Goal: Information Seeking & Learning: Find specific fact

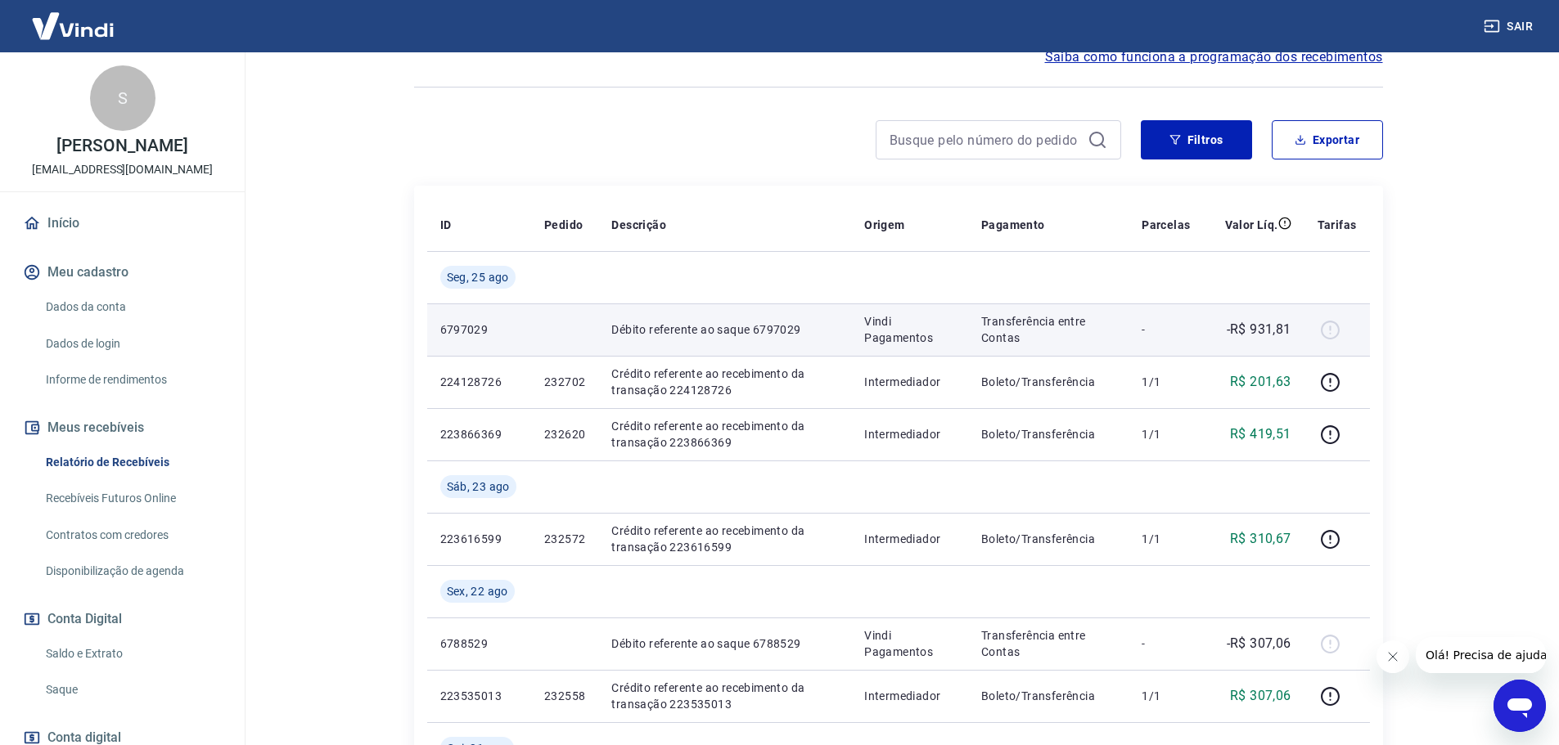
scroll to position [757, 0]
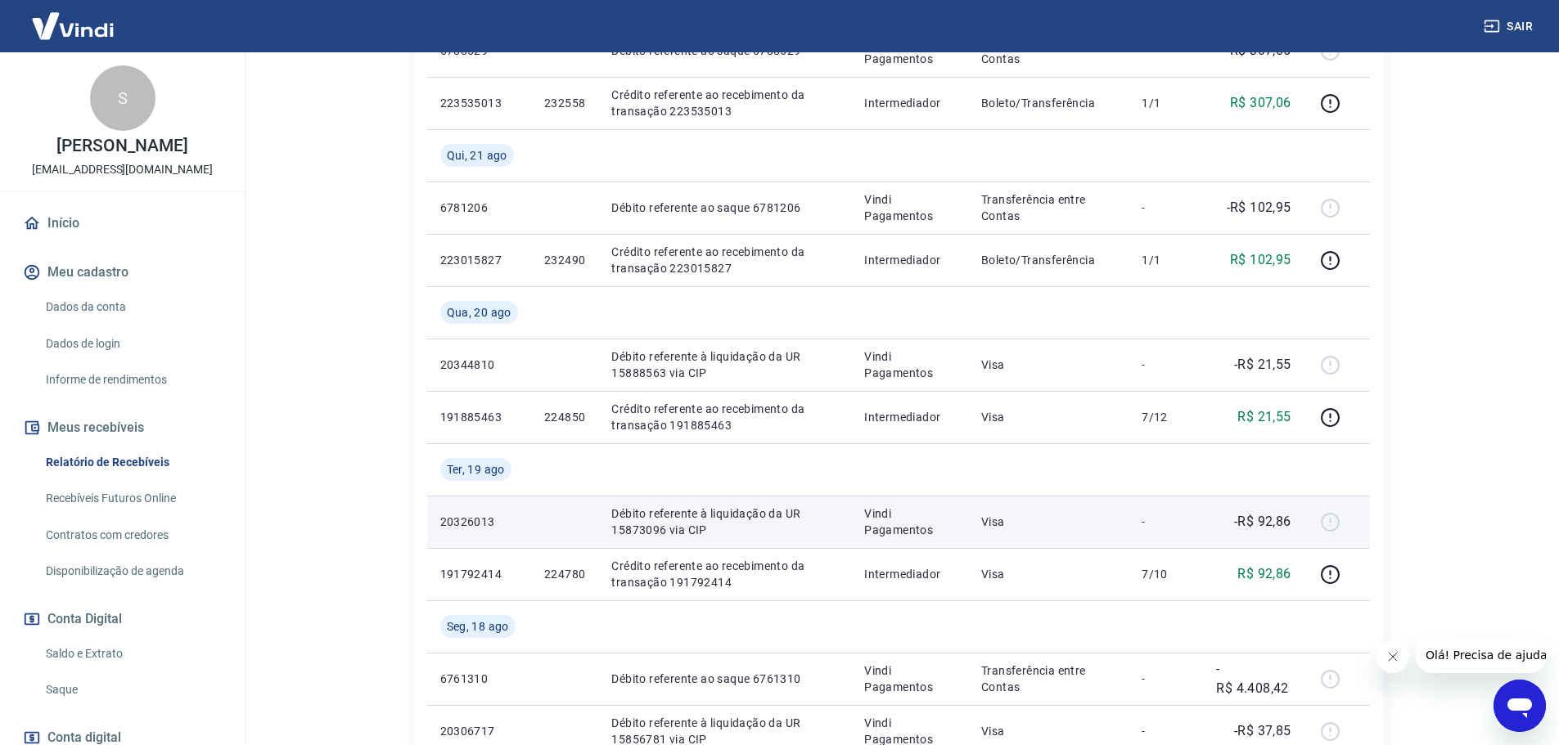
click at [1332, 520] on div at bounding box center [1336, 522] width 39 height 26
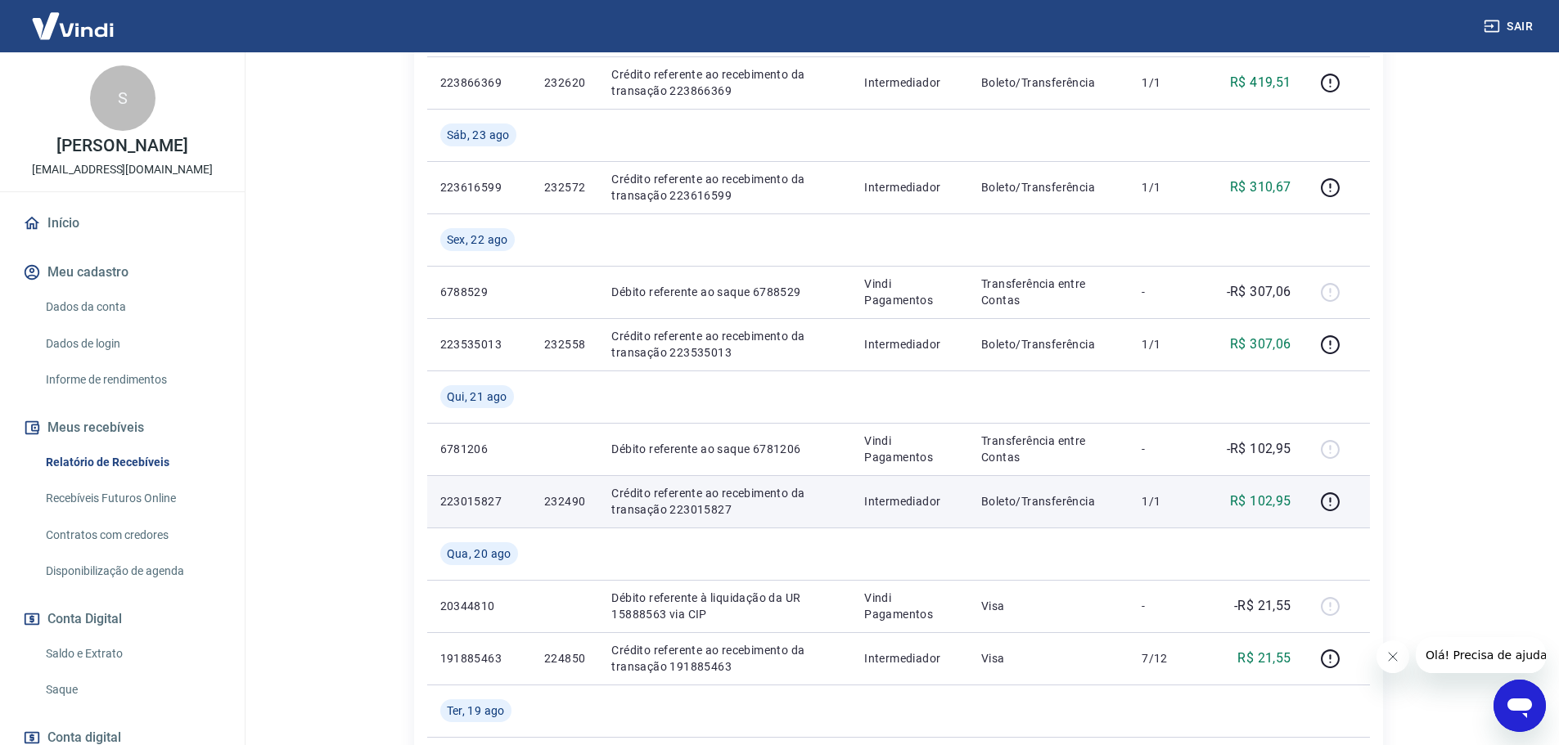
scroll to position [593, 0]
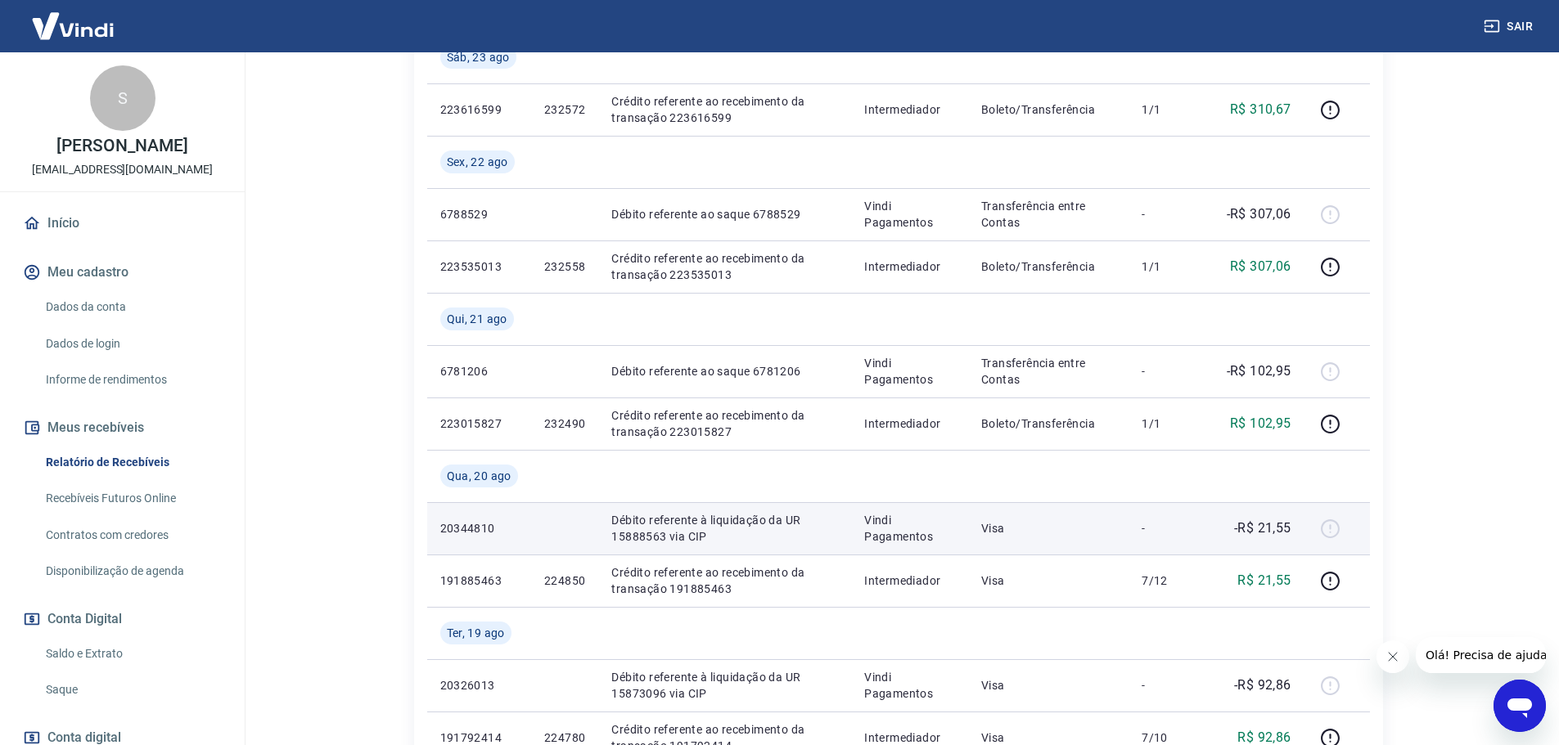
click at [698, 540] on p "Débito referente à liquidação da UR 15888563 via CIP" at bounding box center [724, 528] width 227 height 33
click at [982, 529] on p "Visa" at bounding box center [1048, 528] width 134 height 16
click at [983, 529] on p "Visa" at bounding box center [1048, 528] width 134 height 16
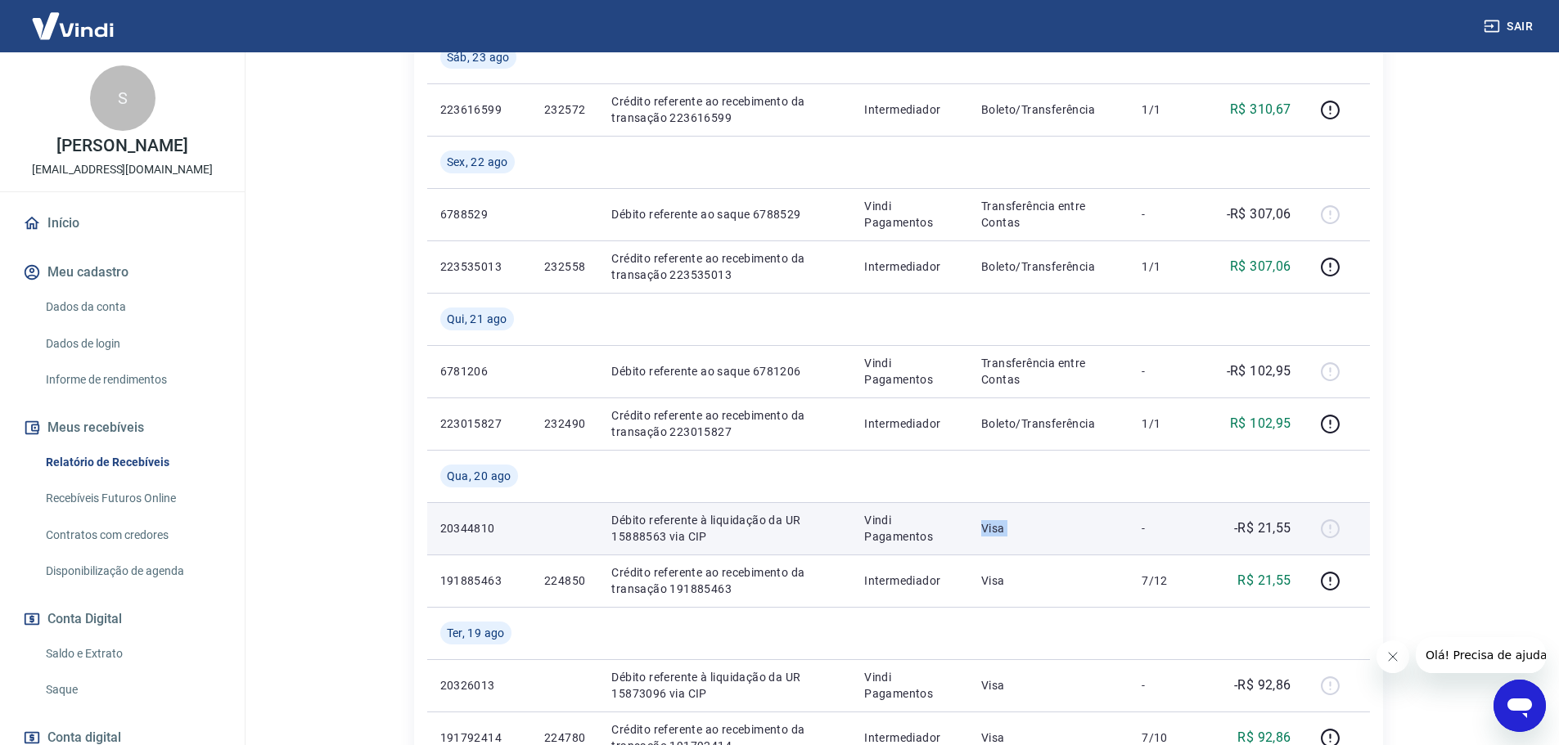
click at [983, 529] on p "Visa" at bounding box center [1048, 528] width 134 height 16
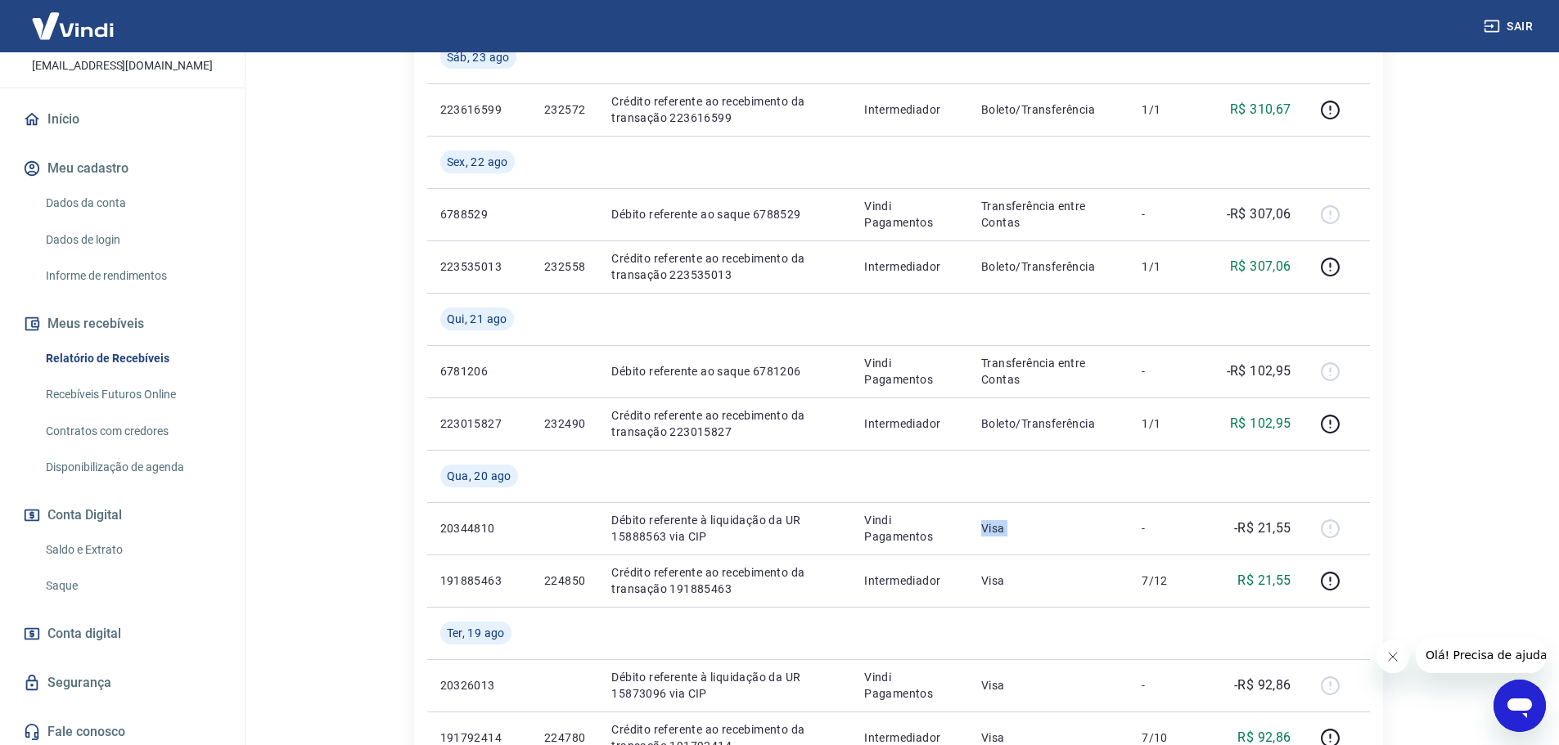
scroll to position [109, 0]
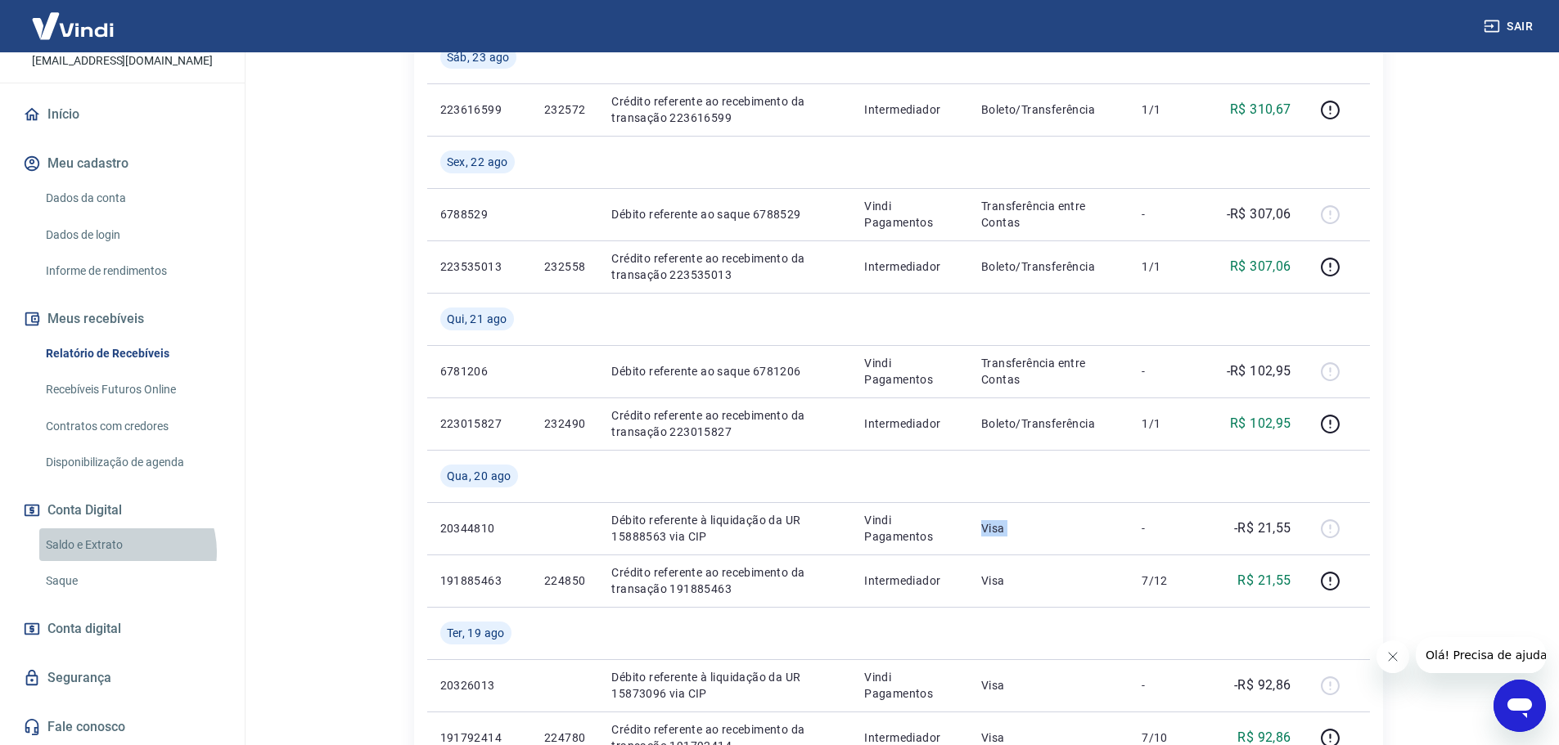
click at [123, 551] on link "Saldo e Extrato" at bounding box center [132, 546] width 186 height 34
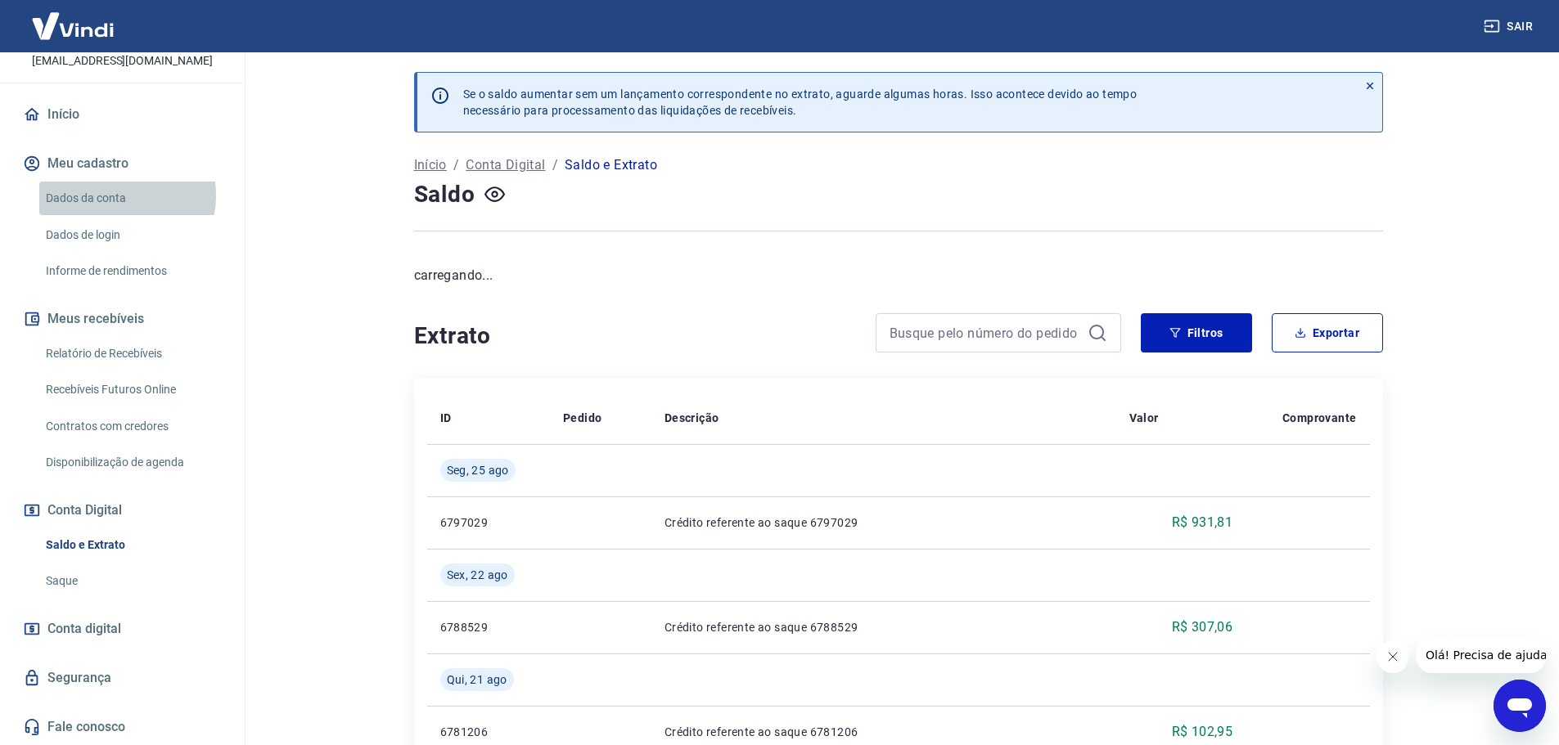
click at [115, 196] on link "Dados da conta" at bounding box center [132, 199] width 186 height 34
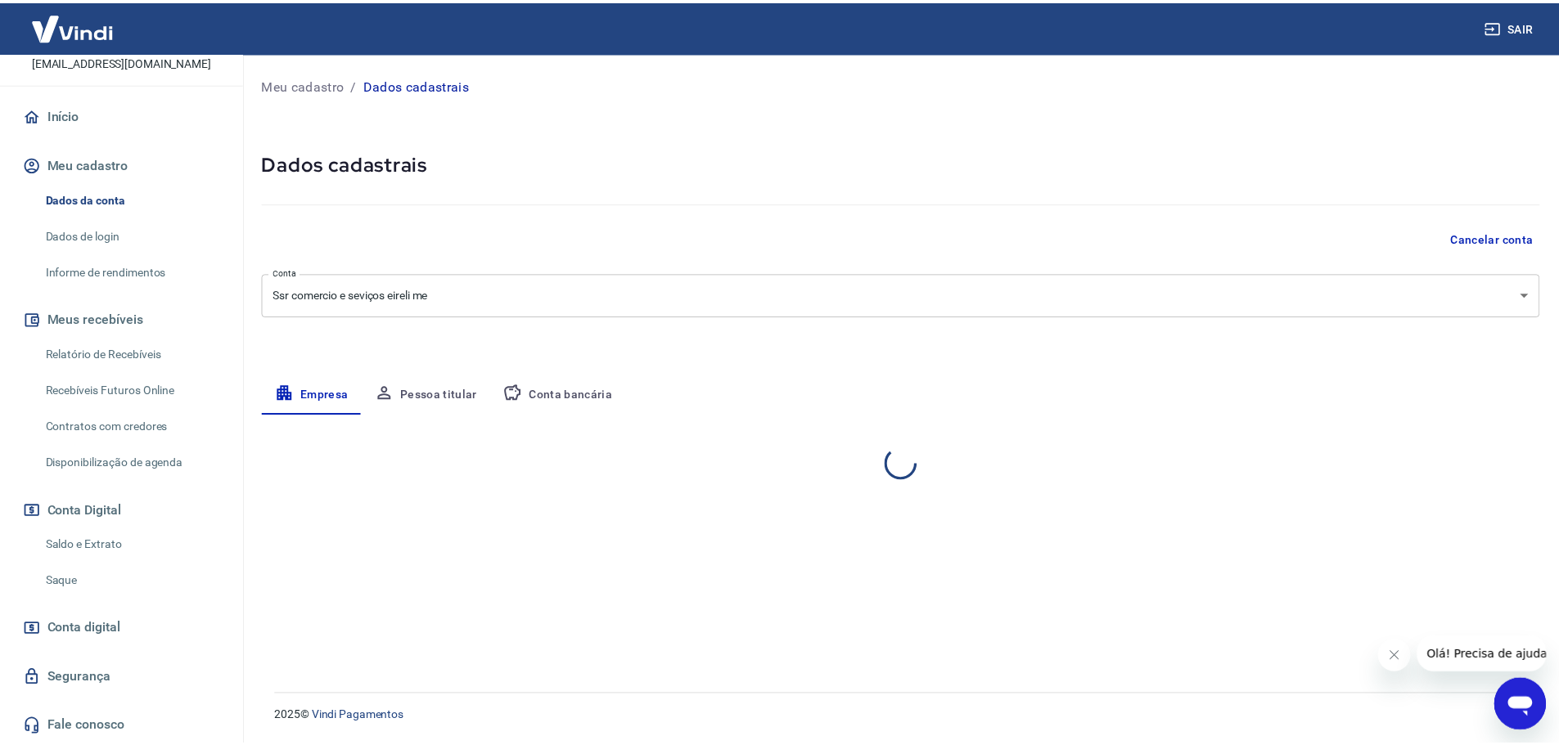
select select "SP"
select select "business"
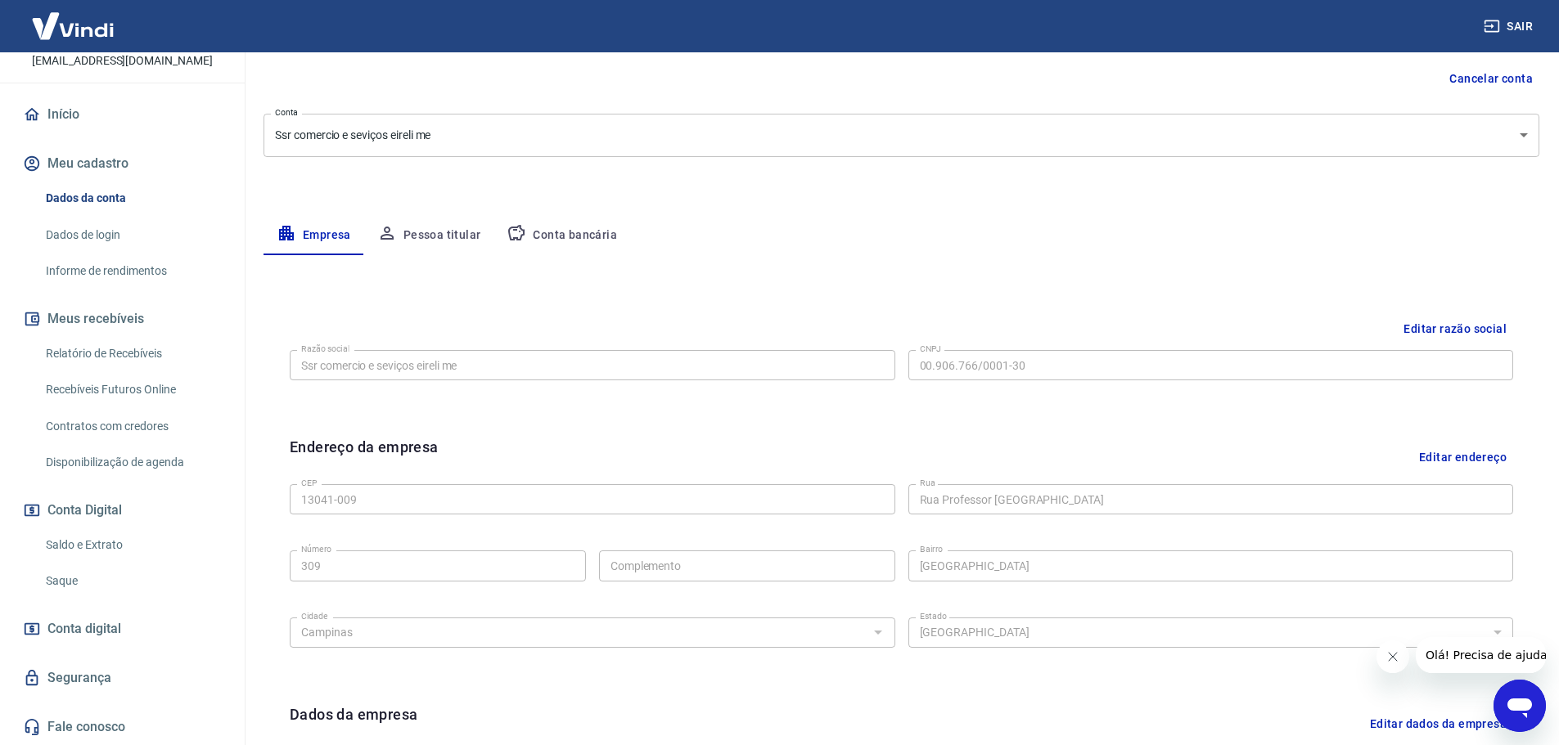
scroll to position [164, 0]
click at [140, 270] on link "Informe de rendimentos" at bounding box center [132, 271] width 186 height 34
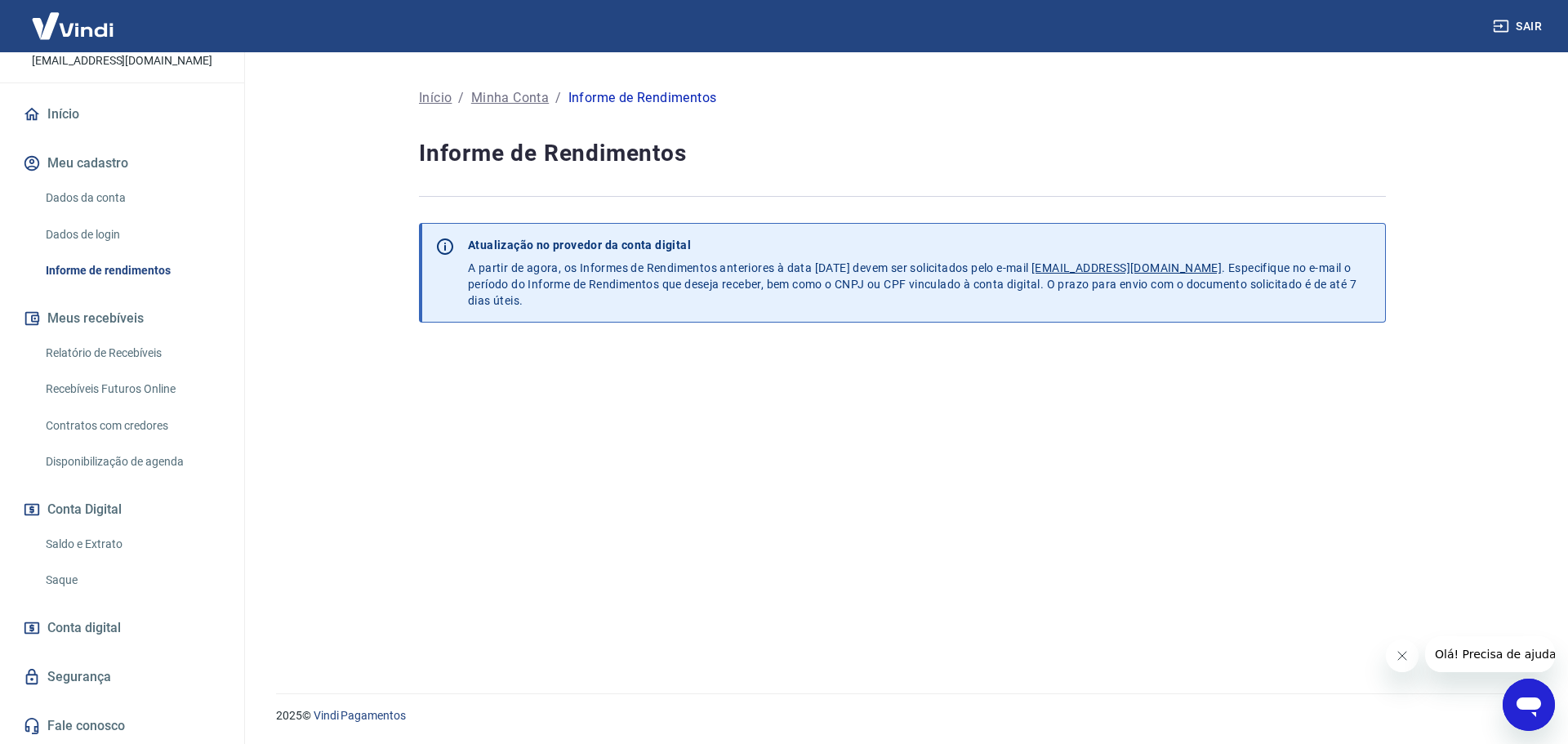
click at [119, 237] on link "Dados de login" at bounding box center [132, 235] width 186 height 34
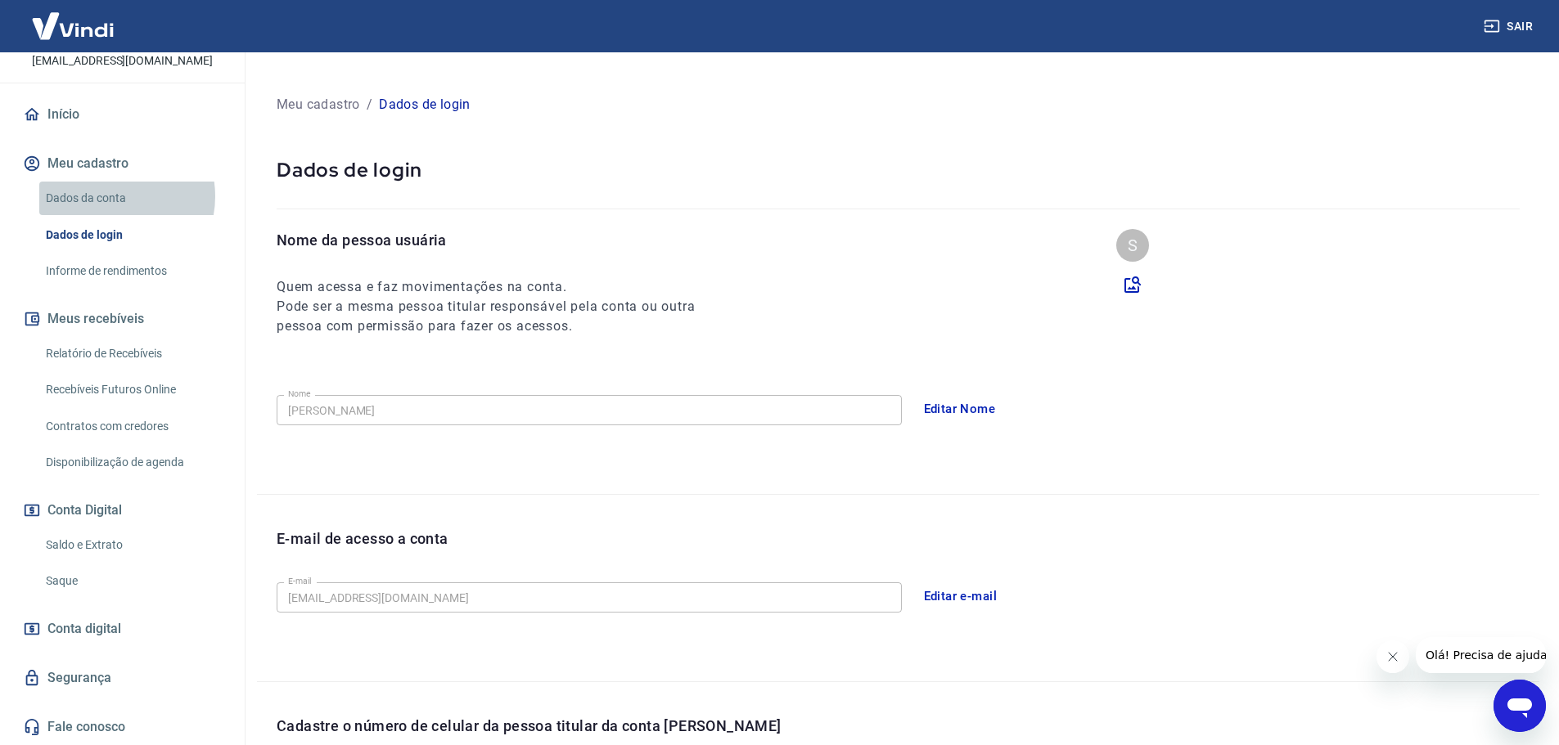
click at [110, 196] on link "Dados da conta" at bounding box center [132, 199] width 186 height 34
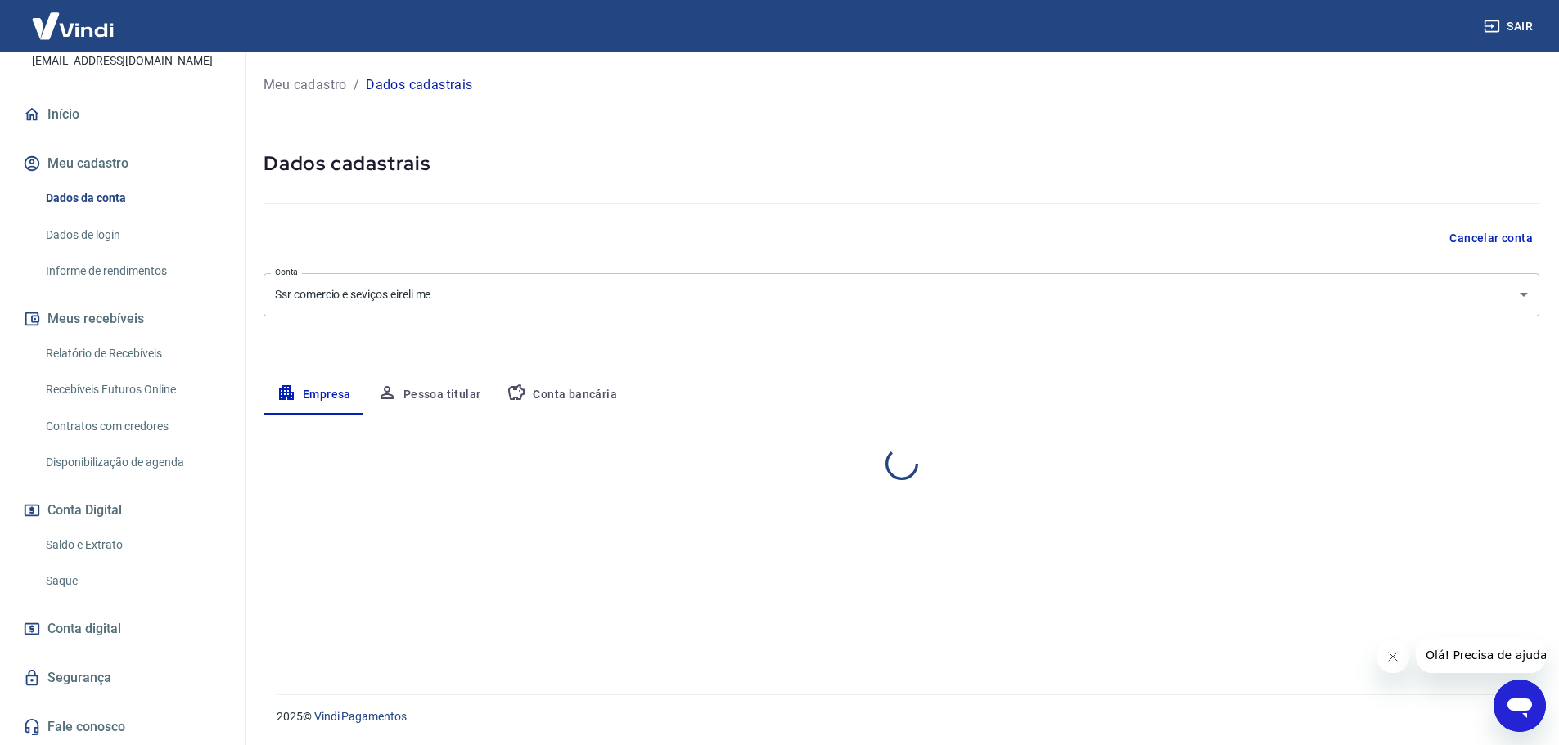
select select "SP"
select select "business"
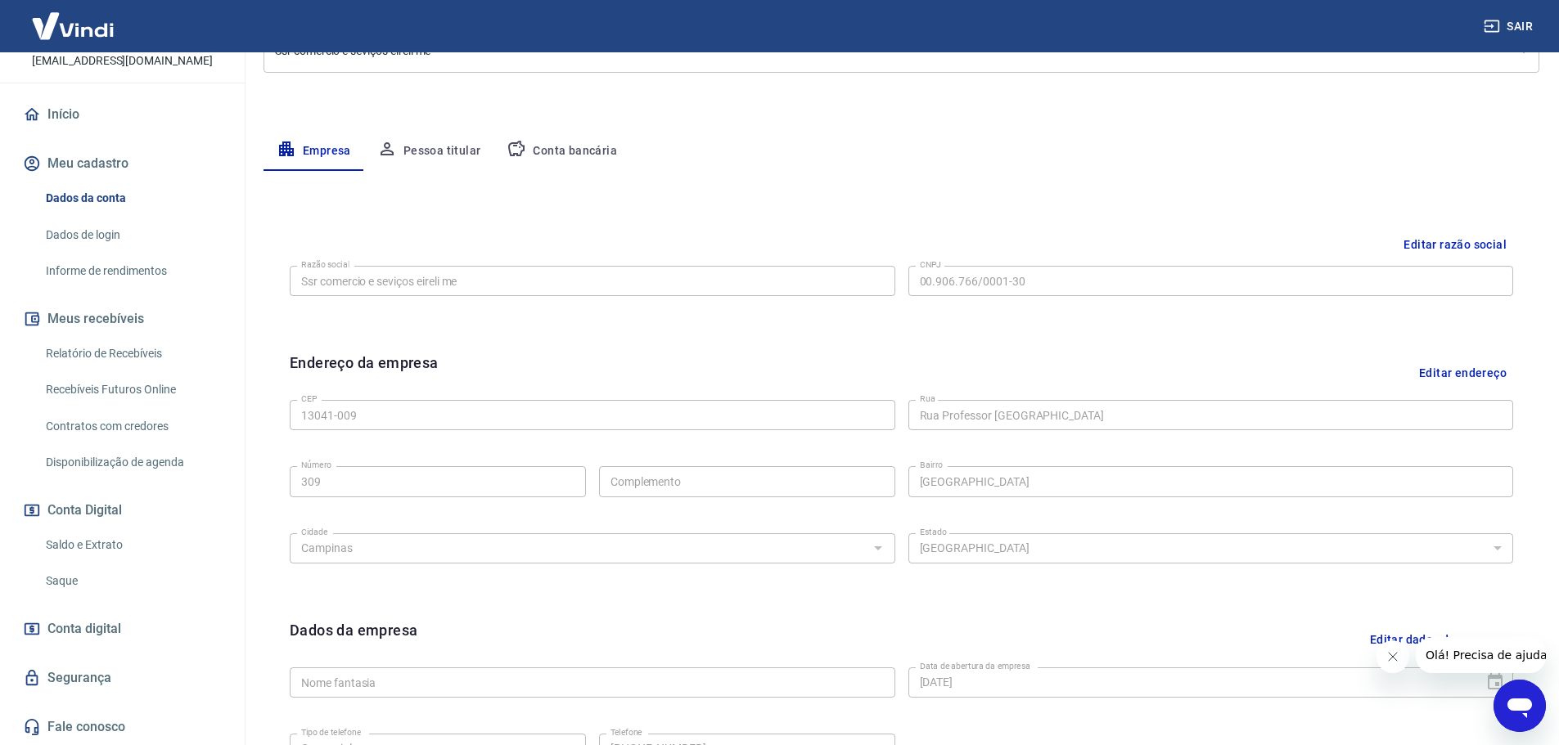
scroll to position [245, 0]
click at [534, 154] on button "Conta bancária" at bounding box center [561, 149] width 137 height 39
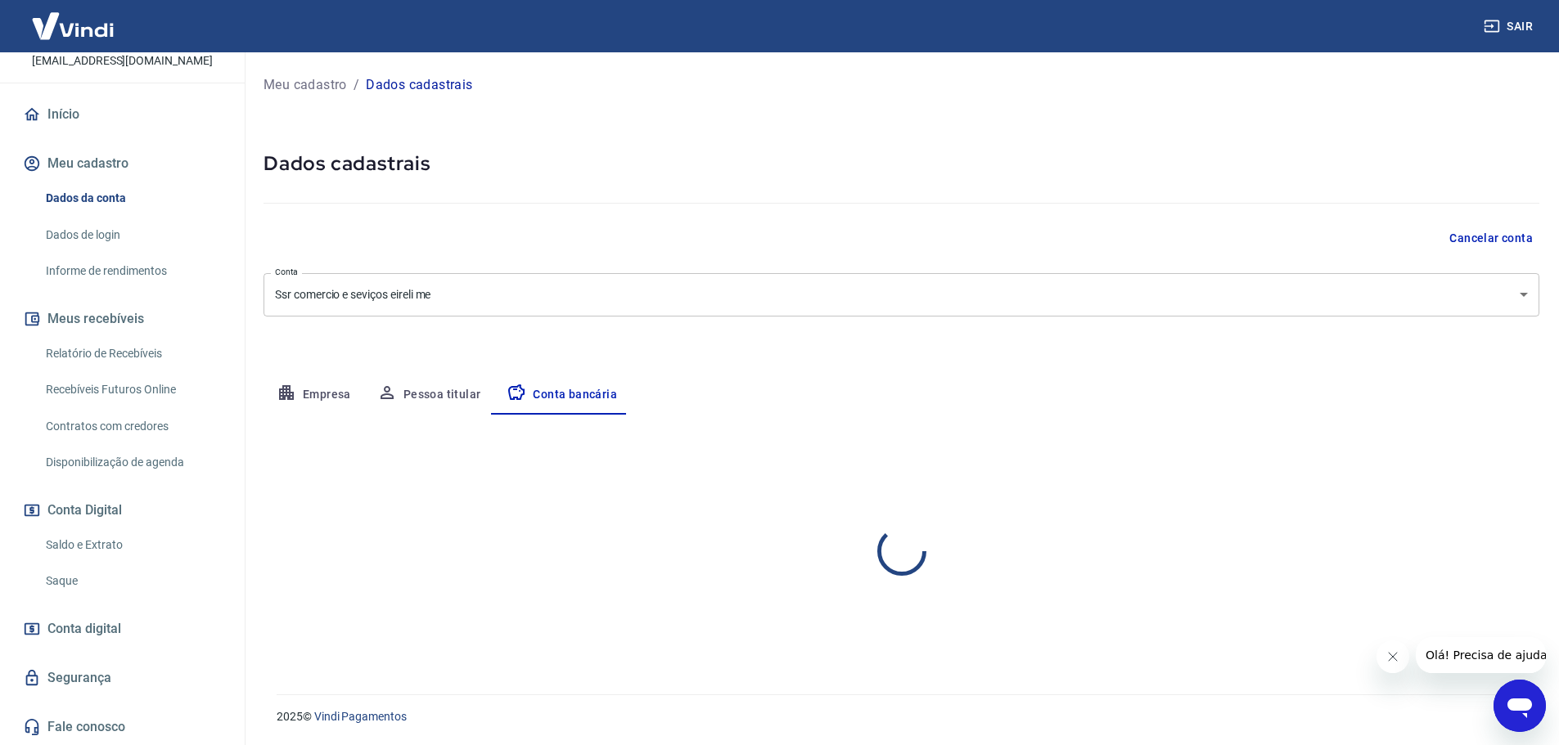
scroll to position [0, 0]
select select "1"
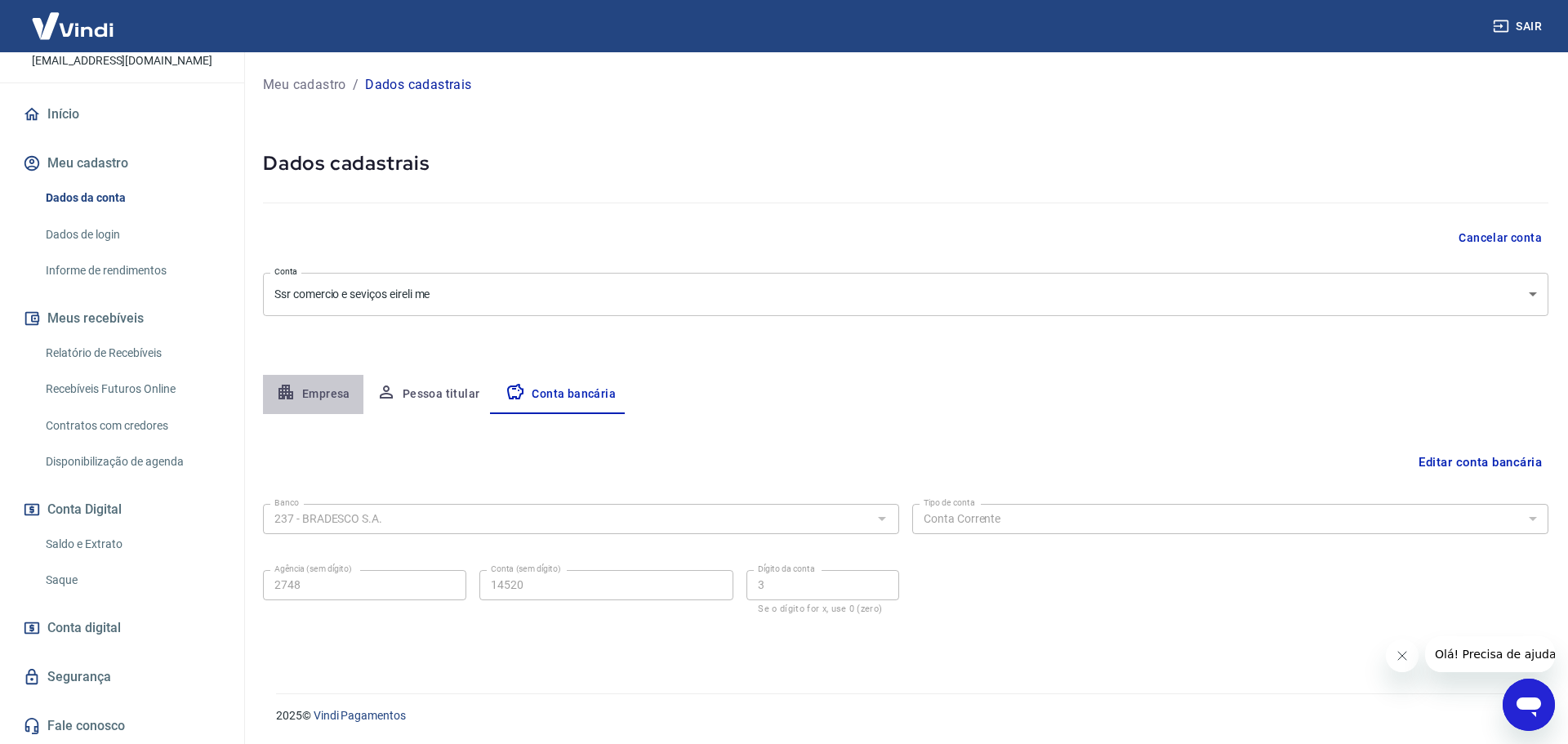
click at [316, 392] on button "Empresa" at bounding box center [312, 394] width 101 height 39
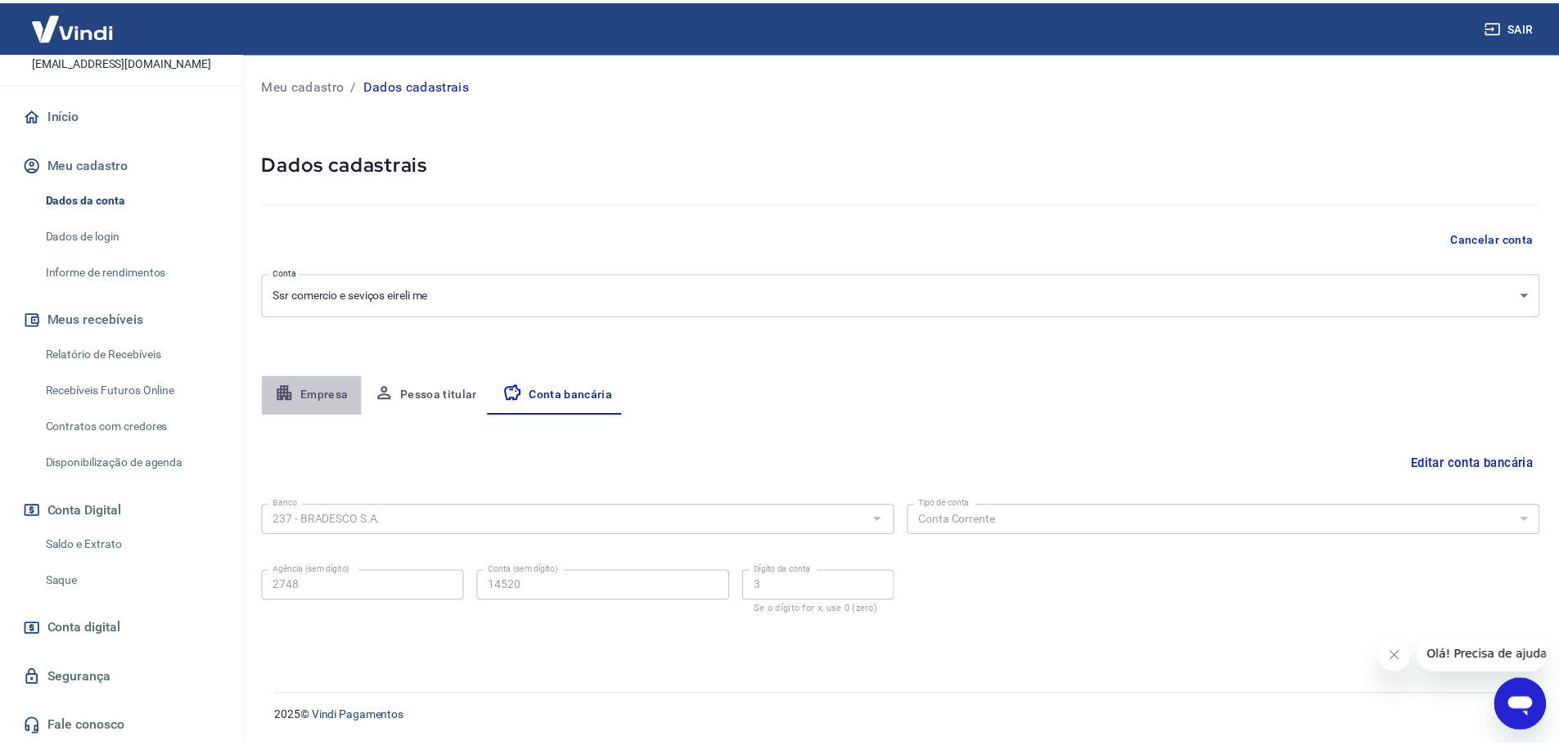
select select "SP"
select select "business"
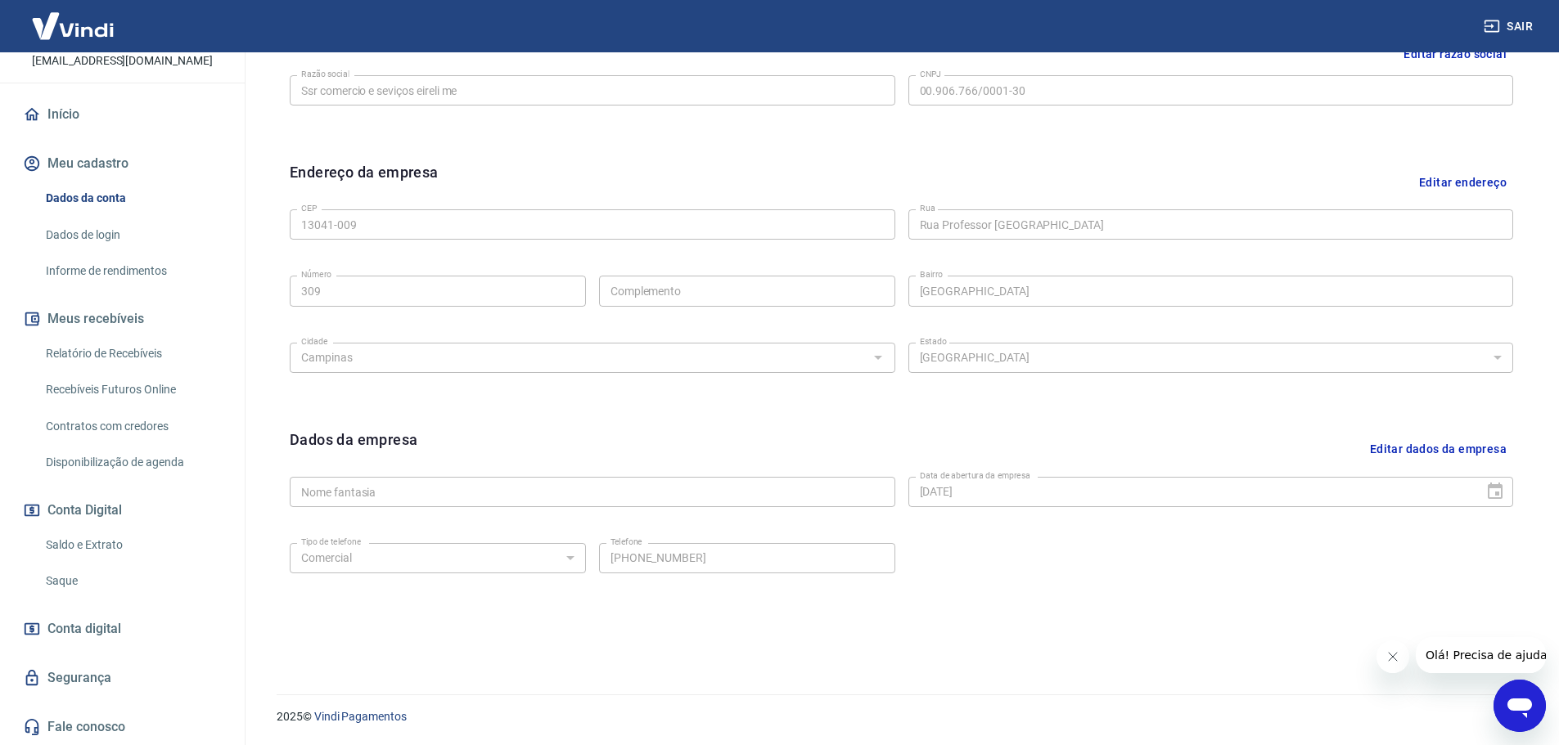
click at [138, 220] on link "Dados de login" at bounding box center [132, 235] width 186 height 34
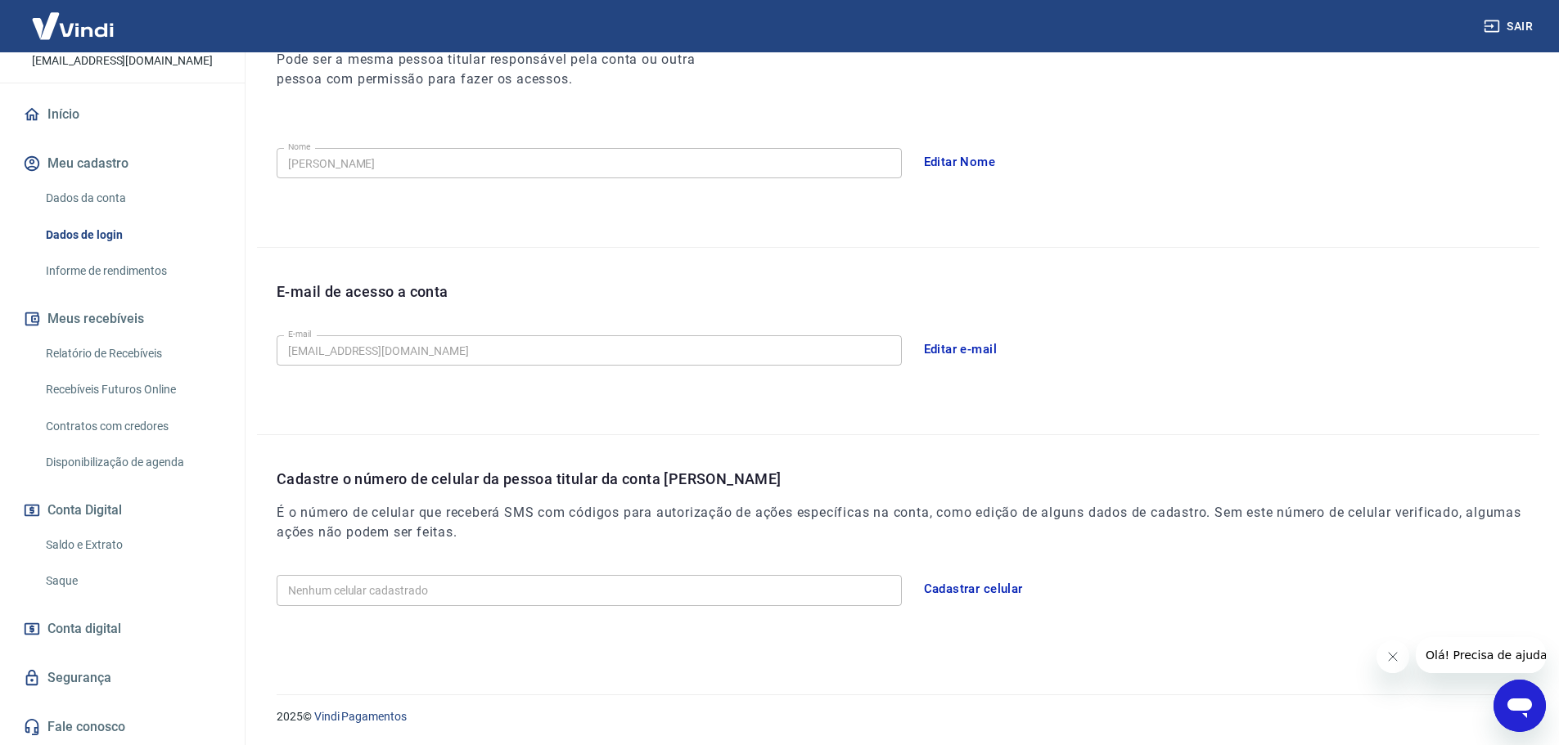
scroll to position [247, 0]
click at [159, 205] on link "Dados da conta" at bounding box center [132, 199] width 186 height 34
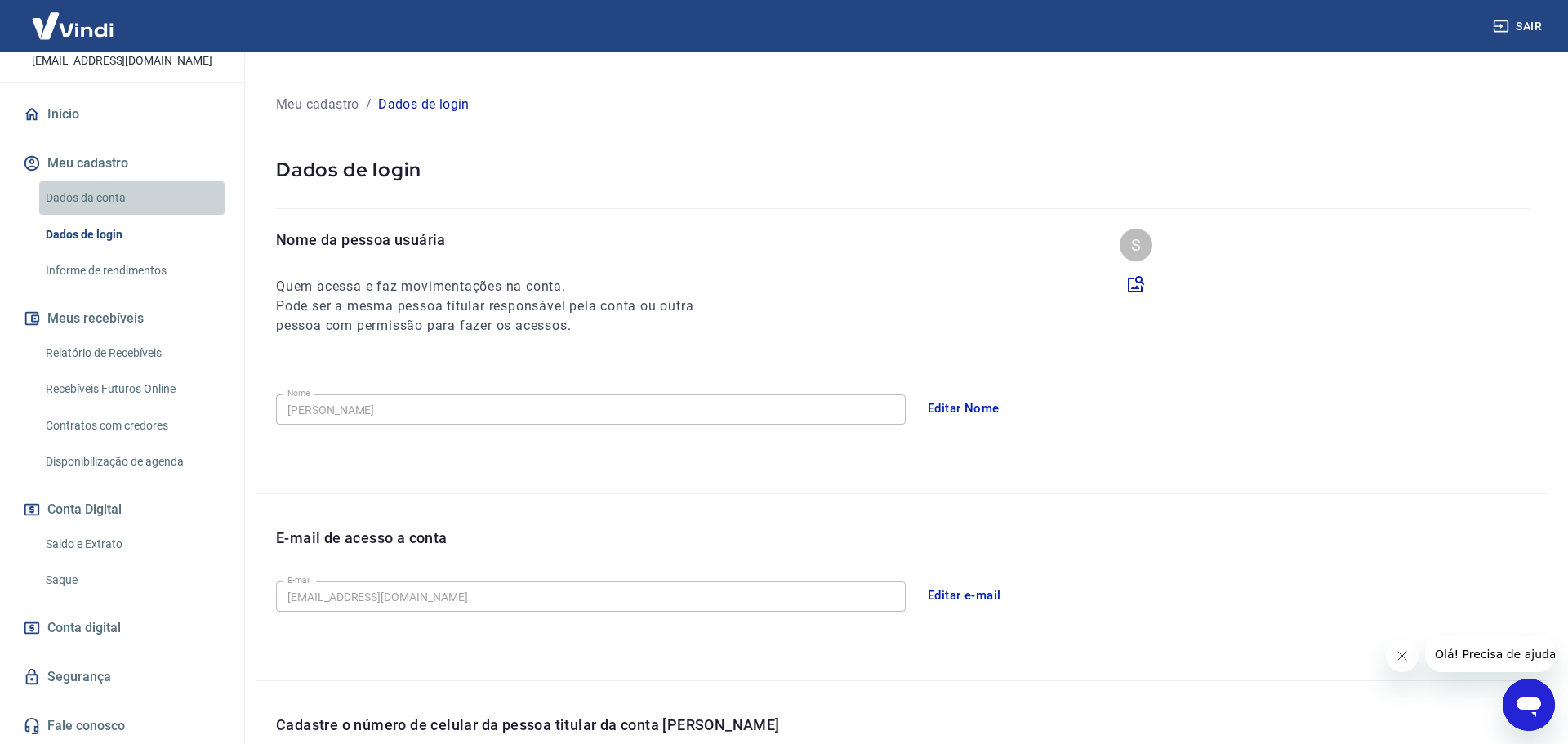
select select "SP"
select select "business"
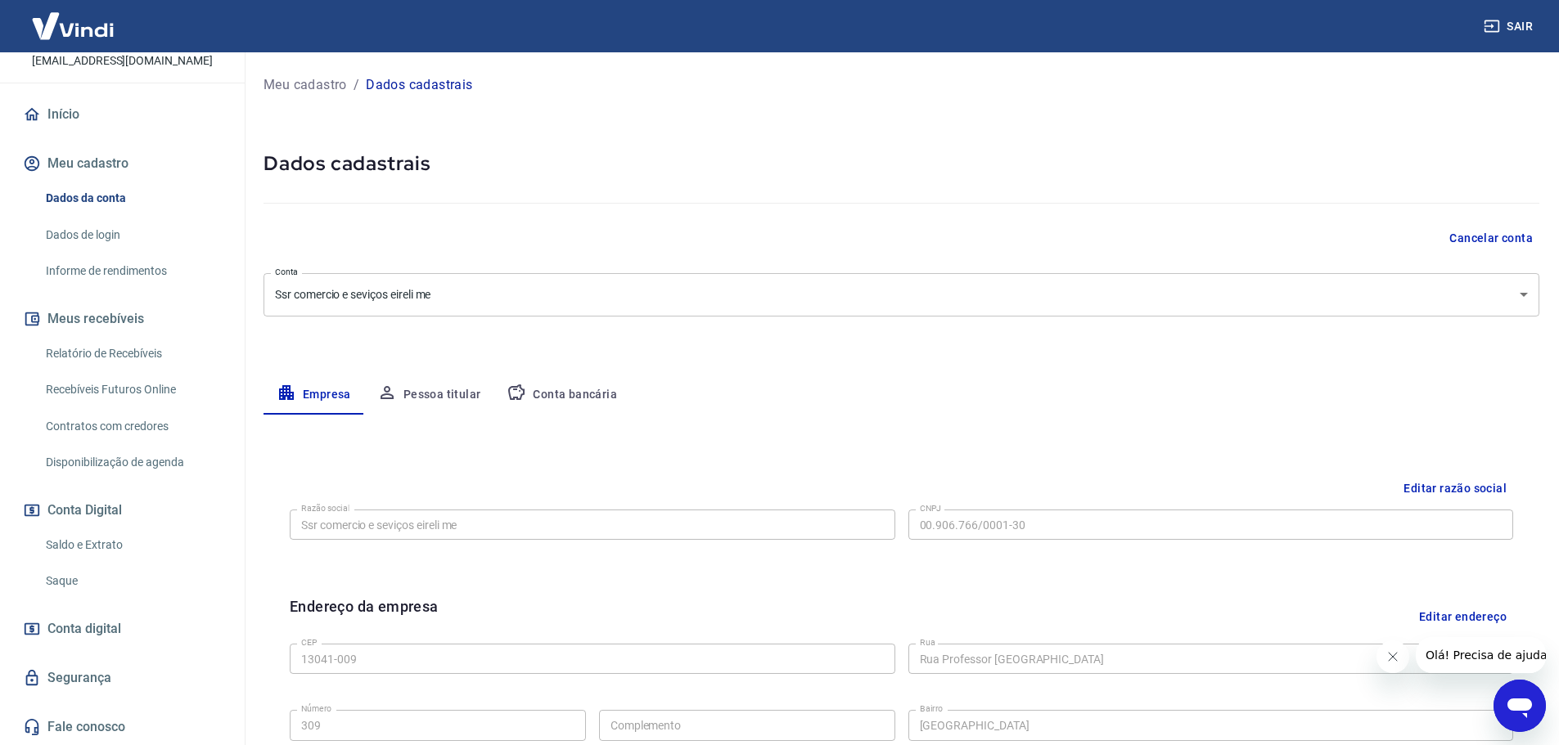
click at [128, 258] on link "Informe de rendimentos" at bounding box center [132, 271] width 186 height 34
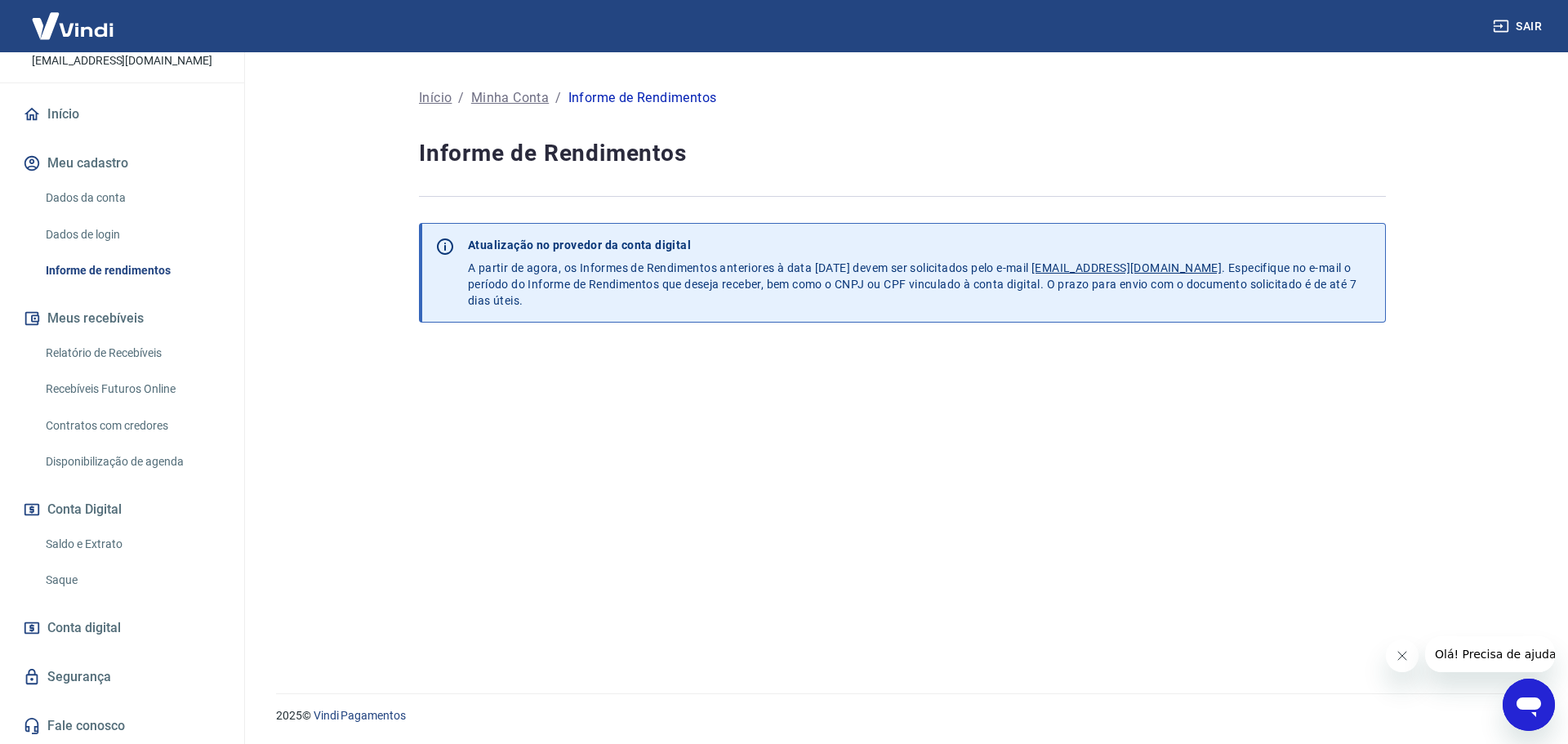
click at [143, 208] on link "Dados da conta" at bounding box center [132, 199] width 186 height 34
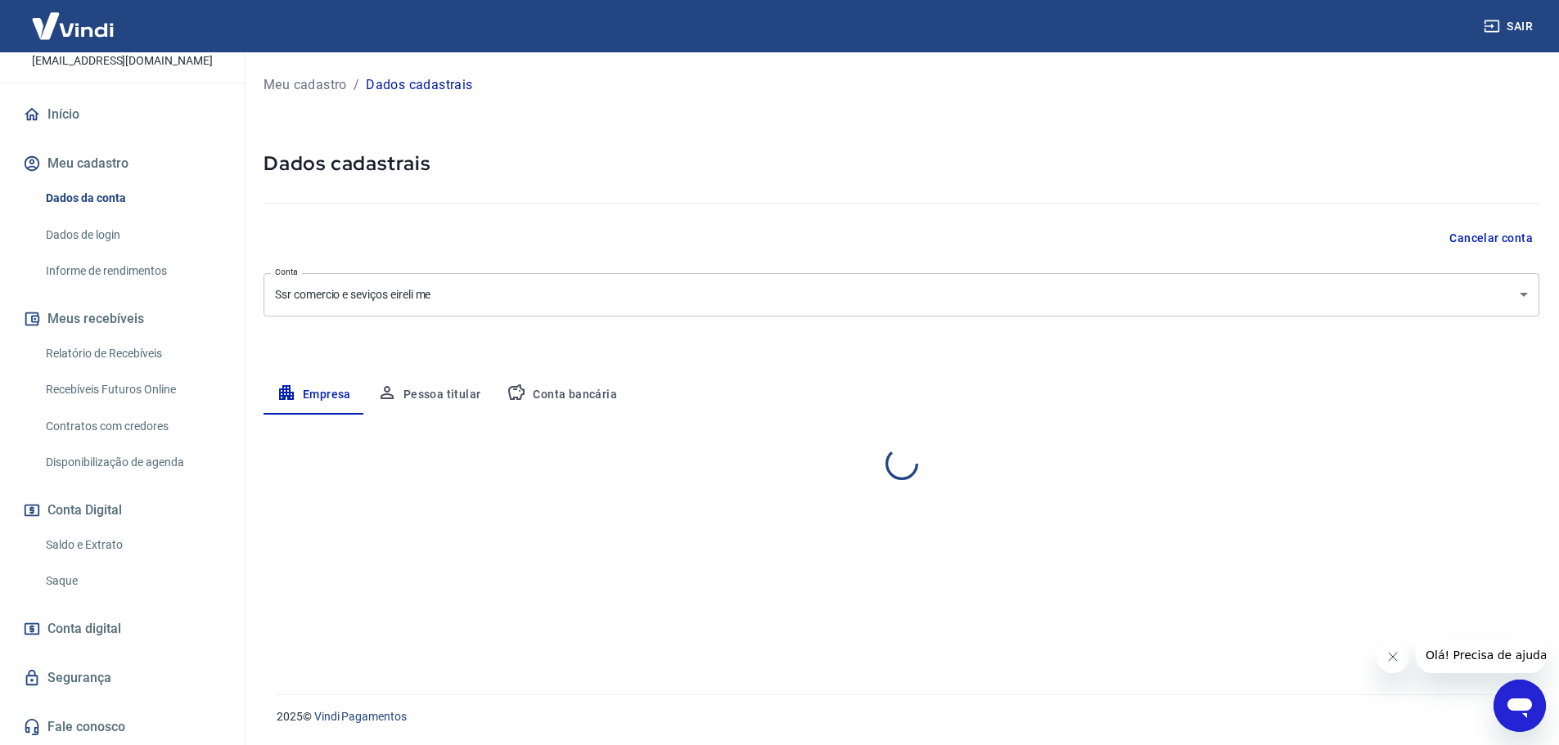
select select "SP"
select select "business"
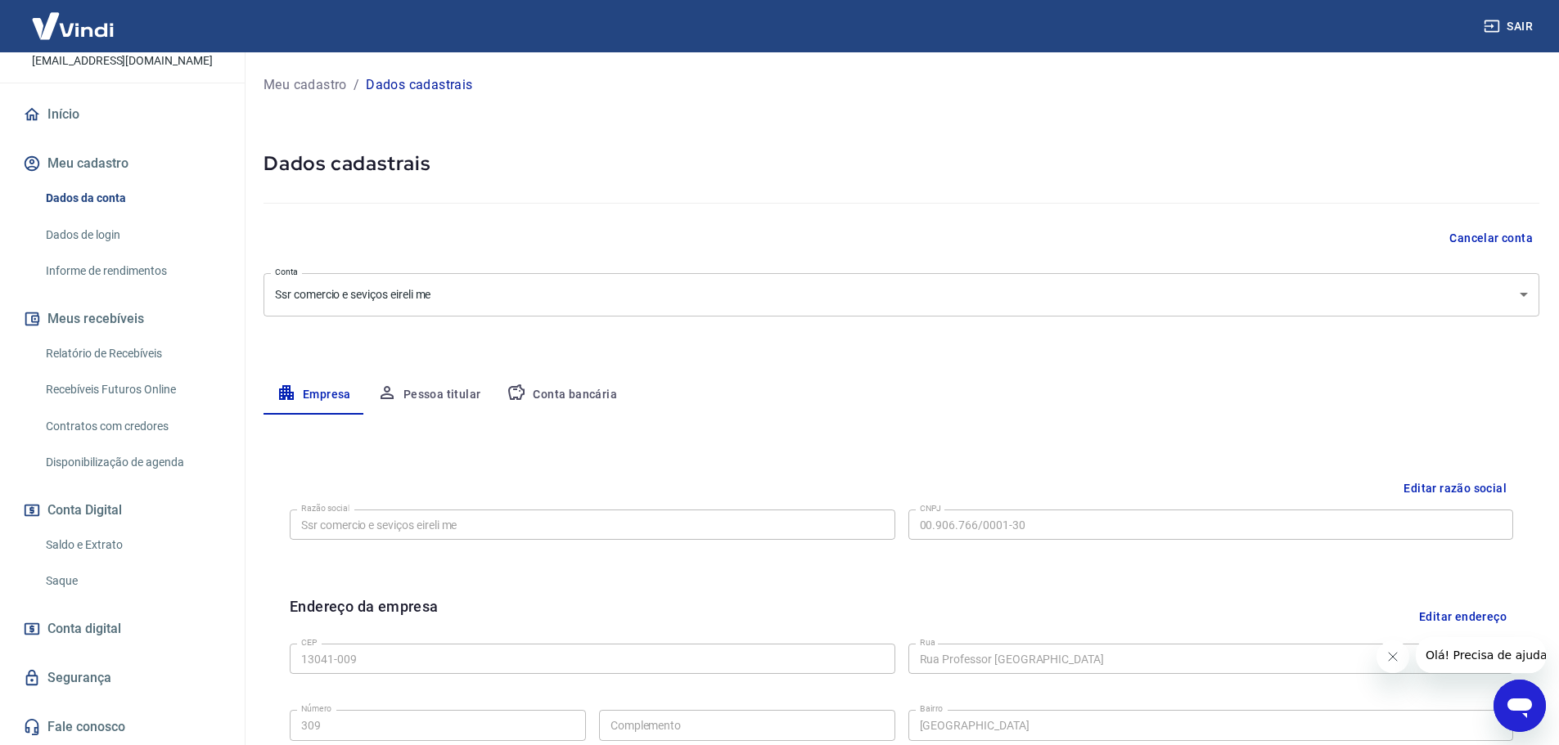
click at [536, 378] on button "Conta bancária" at bounding box center [561, 395] width 137 height 39
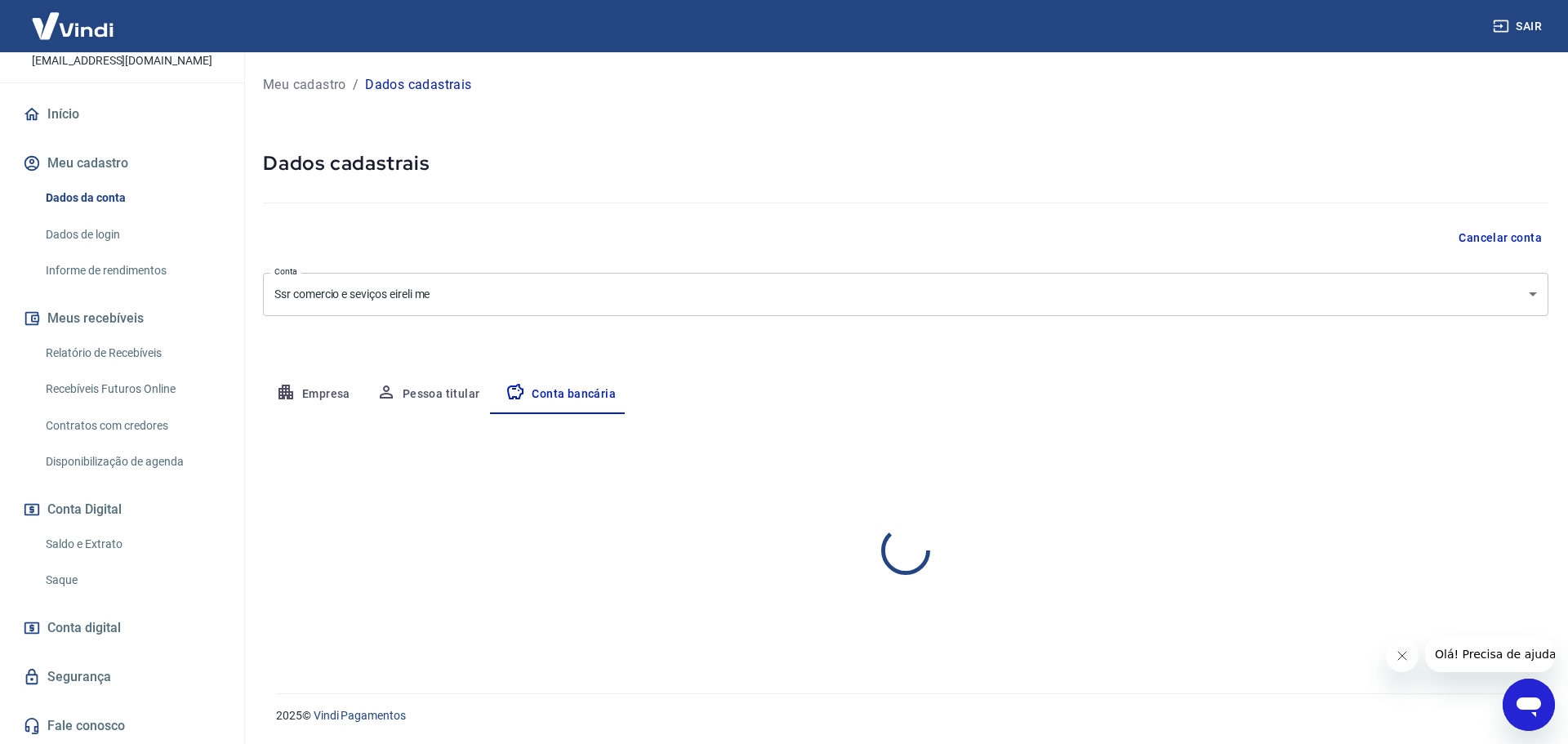
select select "1"
click at [129, 631] on link "Conta digital" at bounding box center [122, 628] width 205 height 36
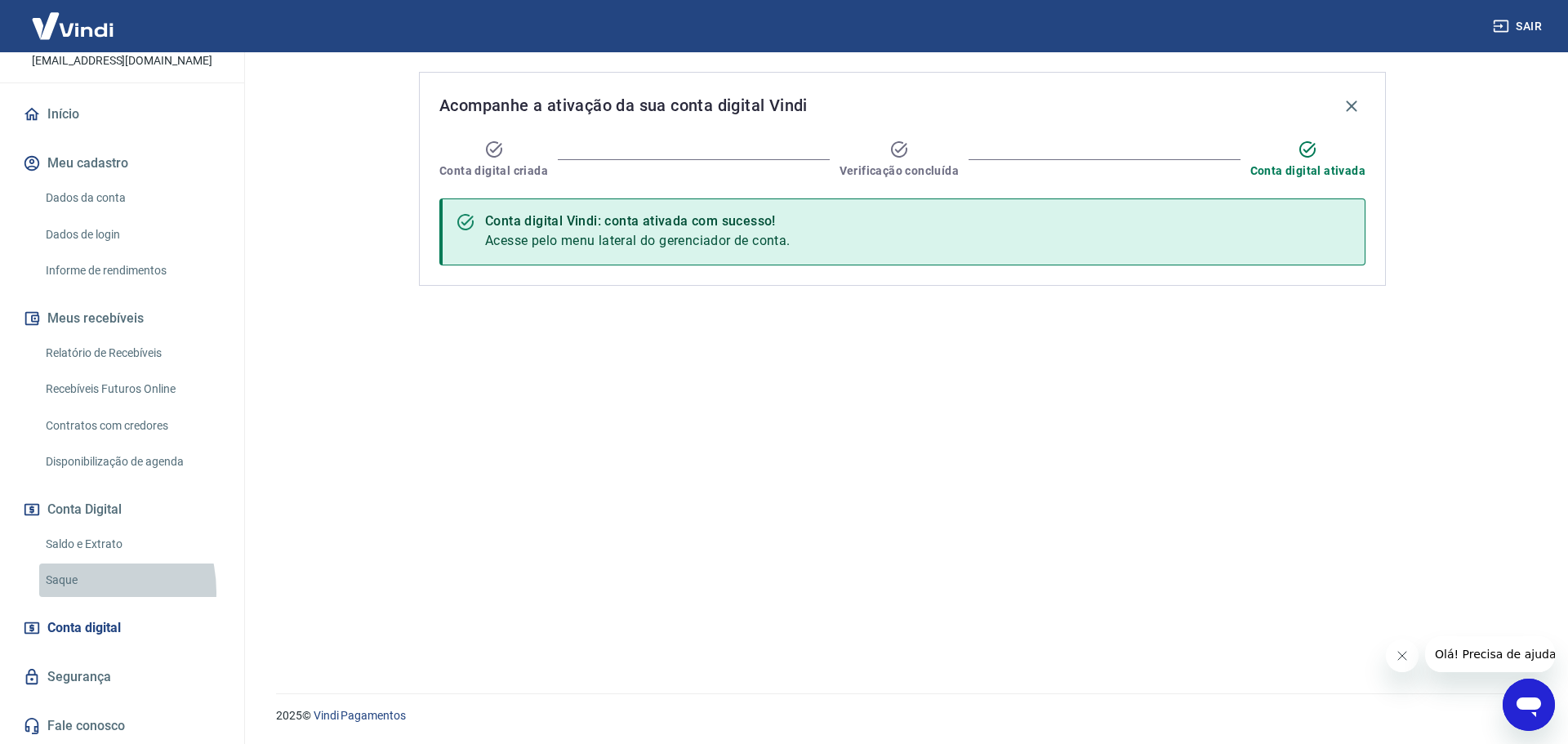
click at [71, 592] on link "Saque" at bounding box center [132, 581] width 186 height 34
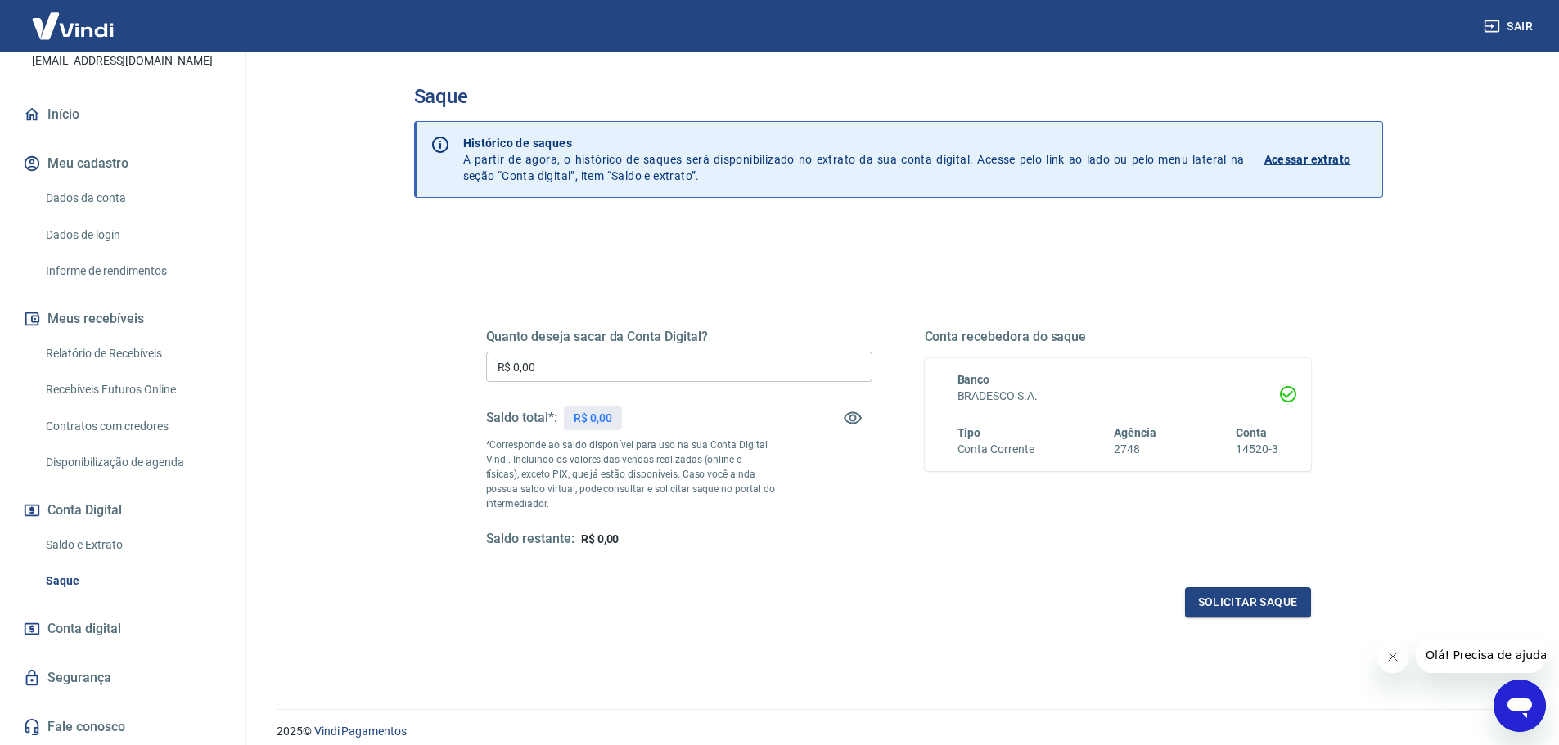
click at [154, 529] on link "Saldo e Extrato" at bounding box center [132, 546] width 186 height 34
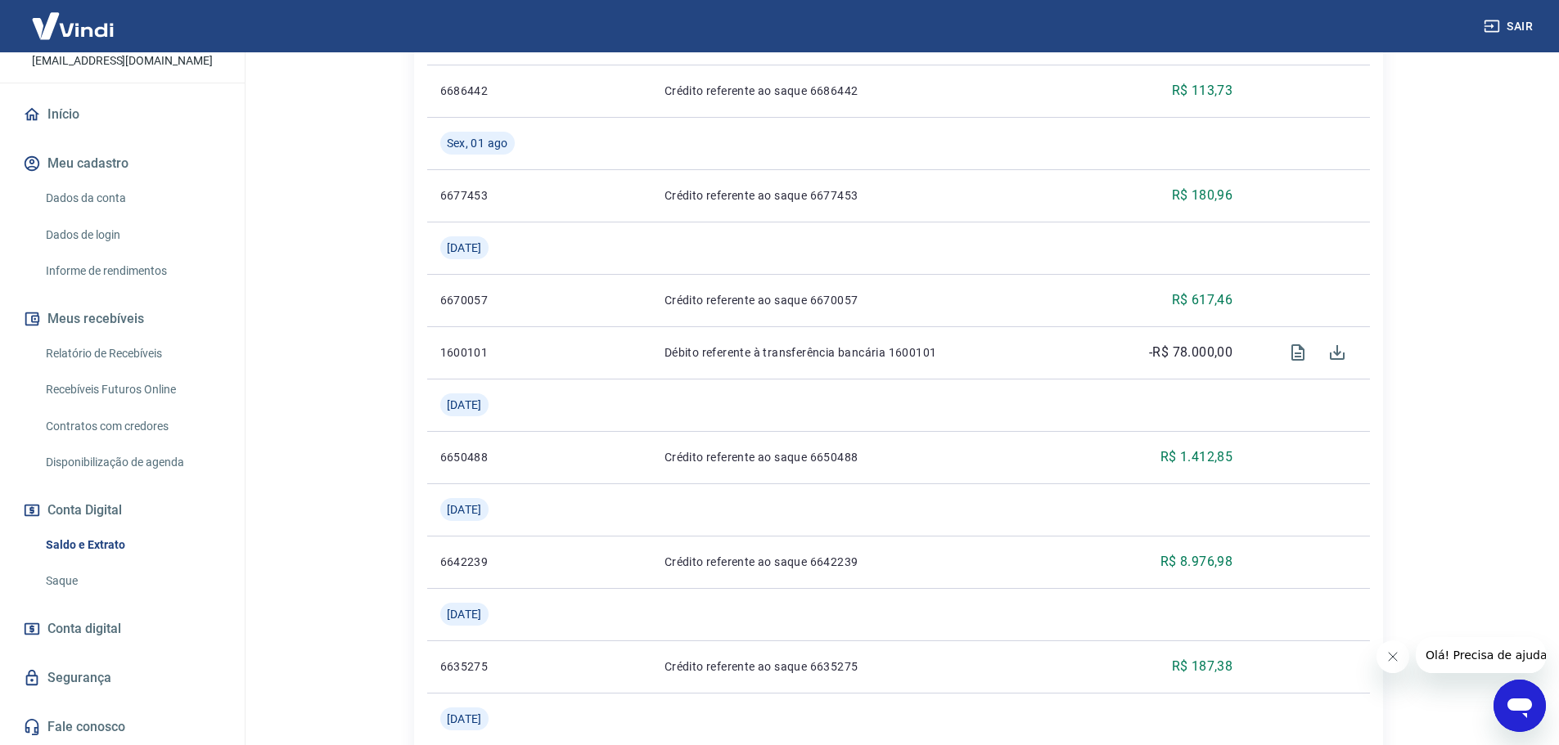
scroll to position [1702, 0]
click at [146, 383] on link "Recebíveis Futuros Online" at bounding box center [132, 390] width 186 height 34
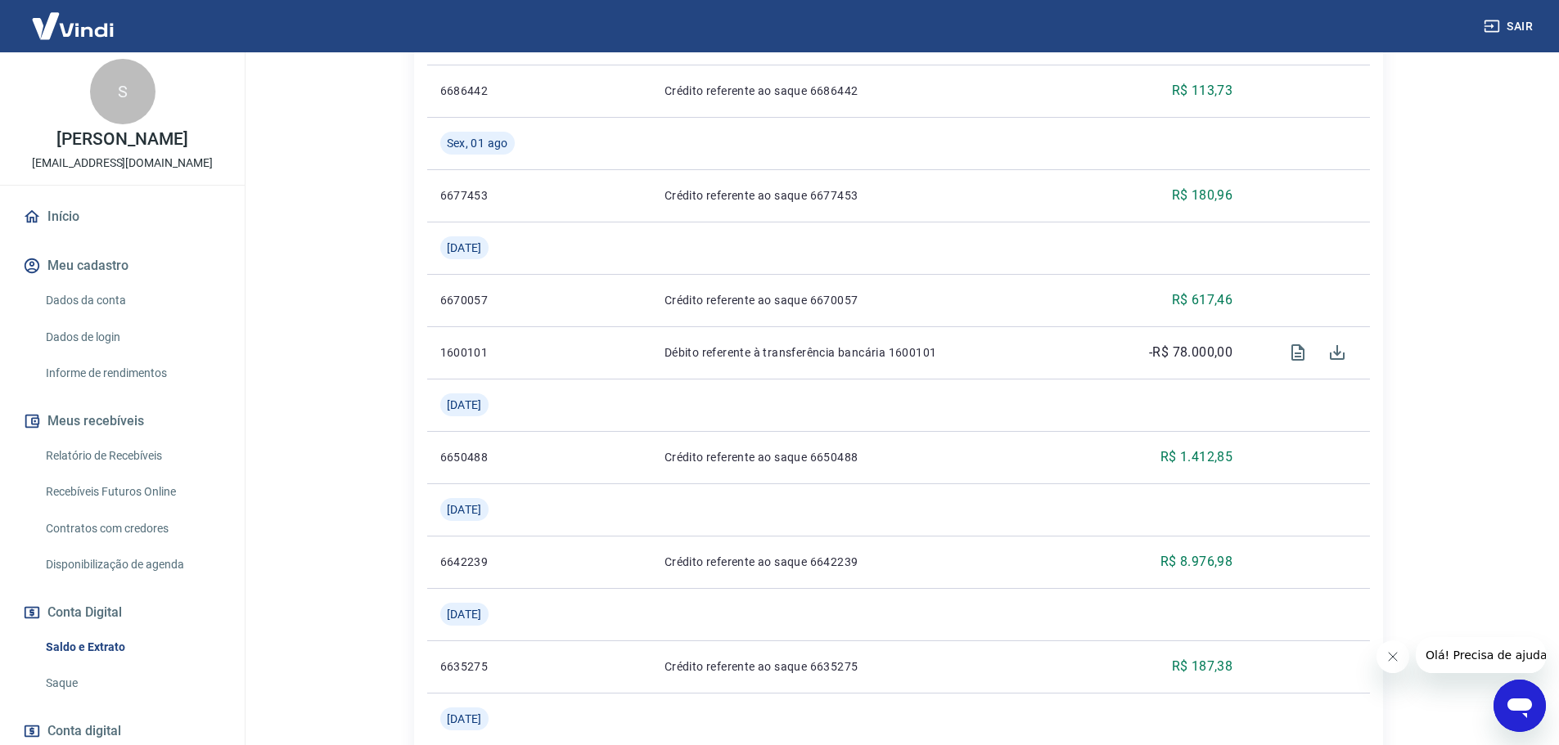
scroll to position [0, 0]
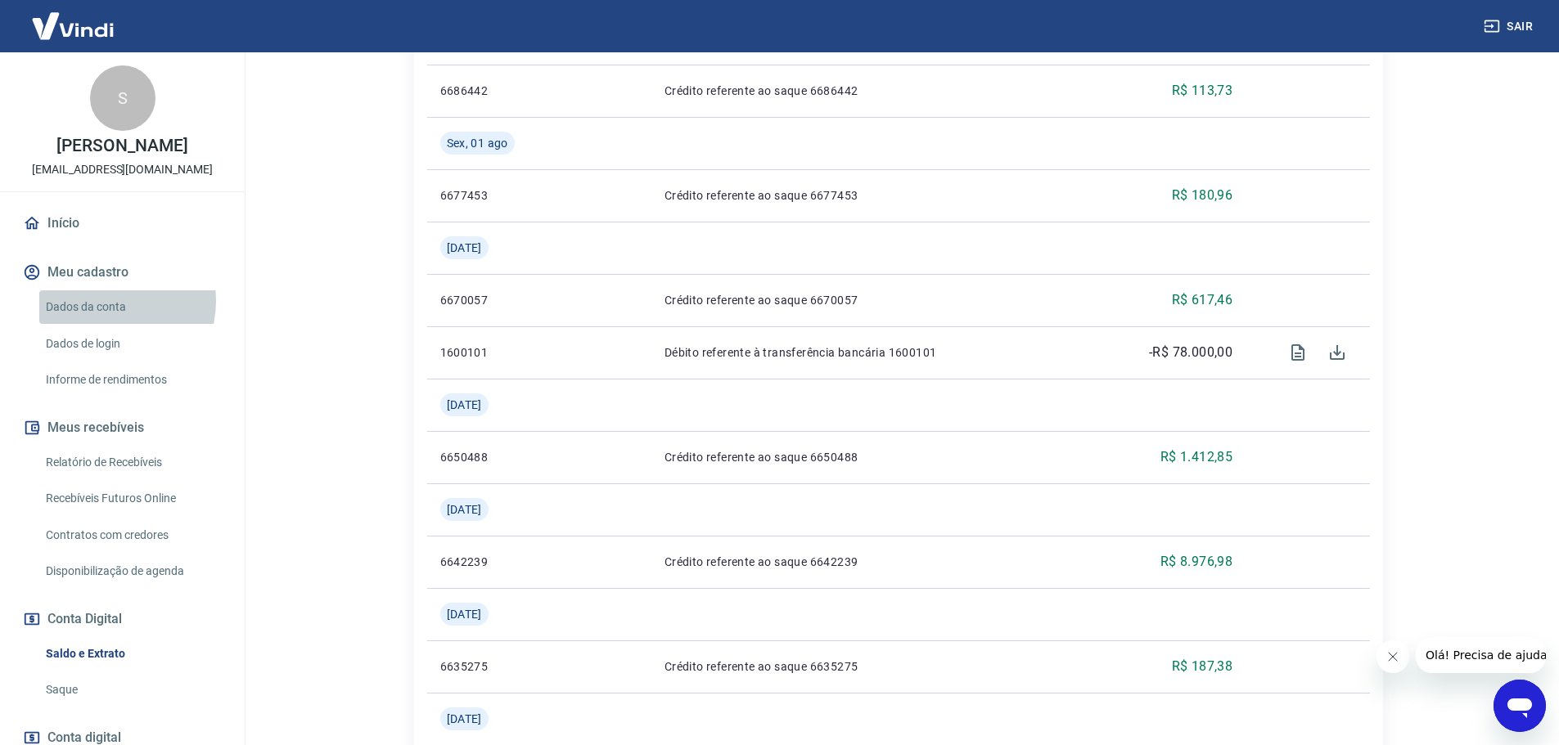
click at [108, 301] on link "Dados da conta" at bounding box center [132, 307] width 186 height 34
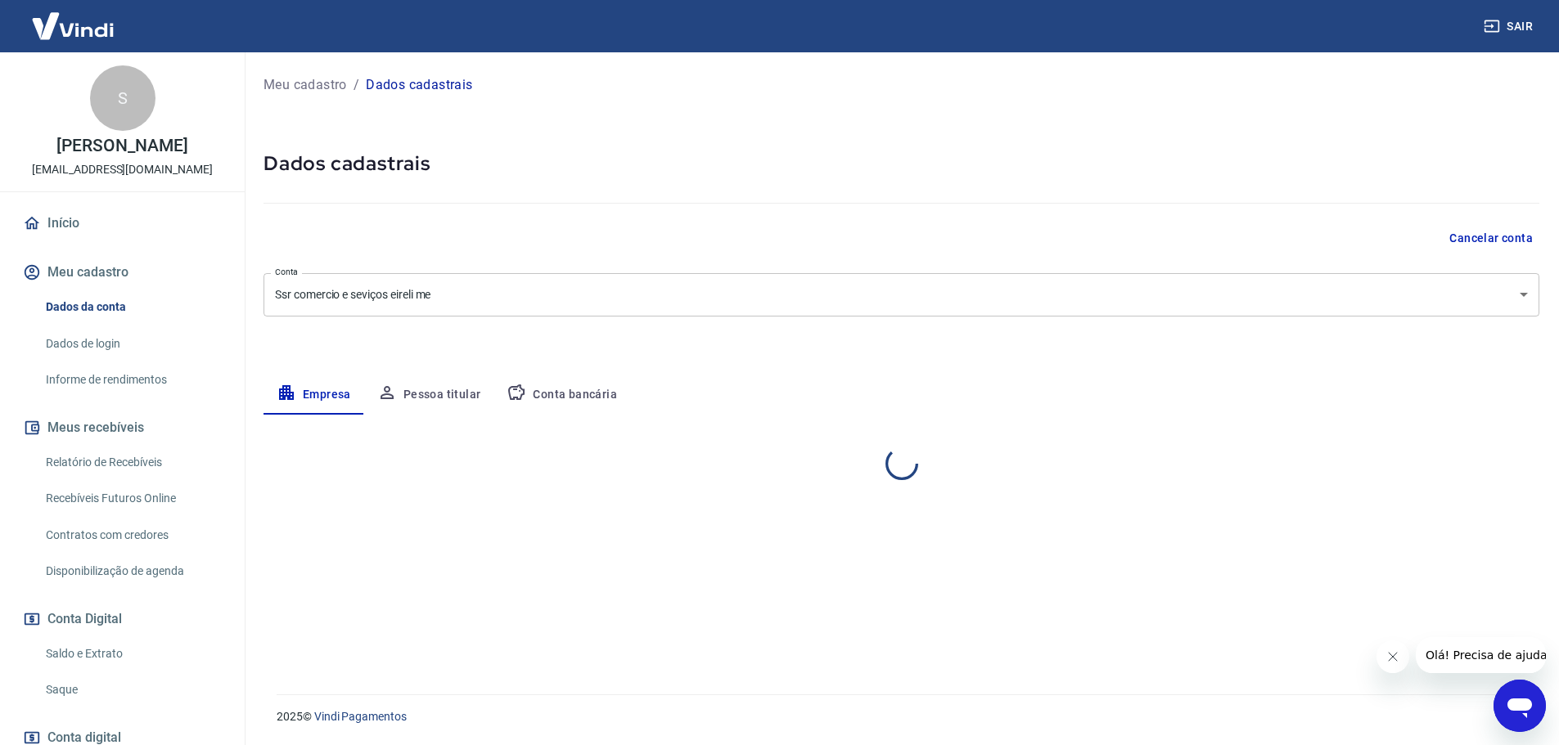
select select "SP"
select select "business"
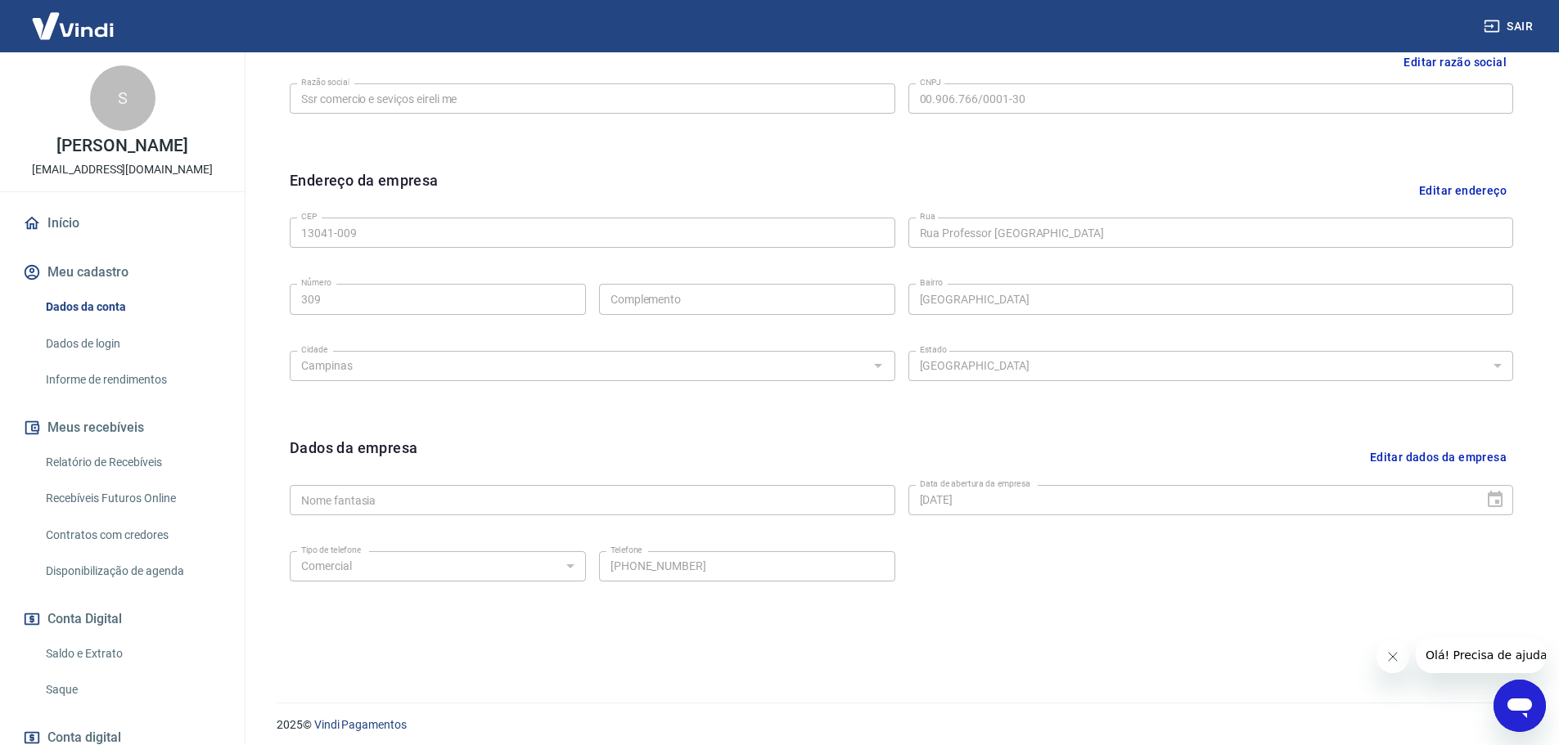
scroll to position [434, 0]
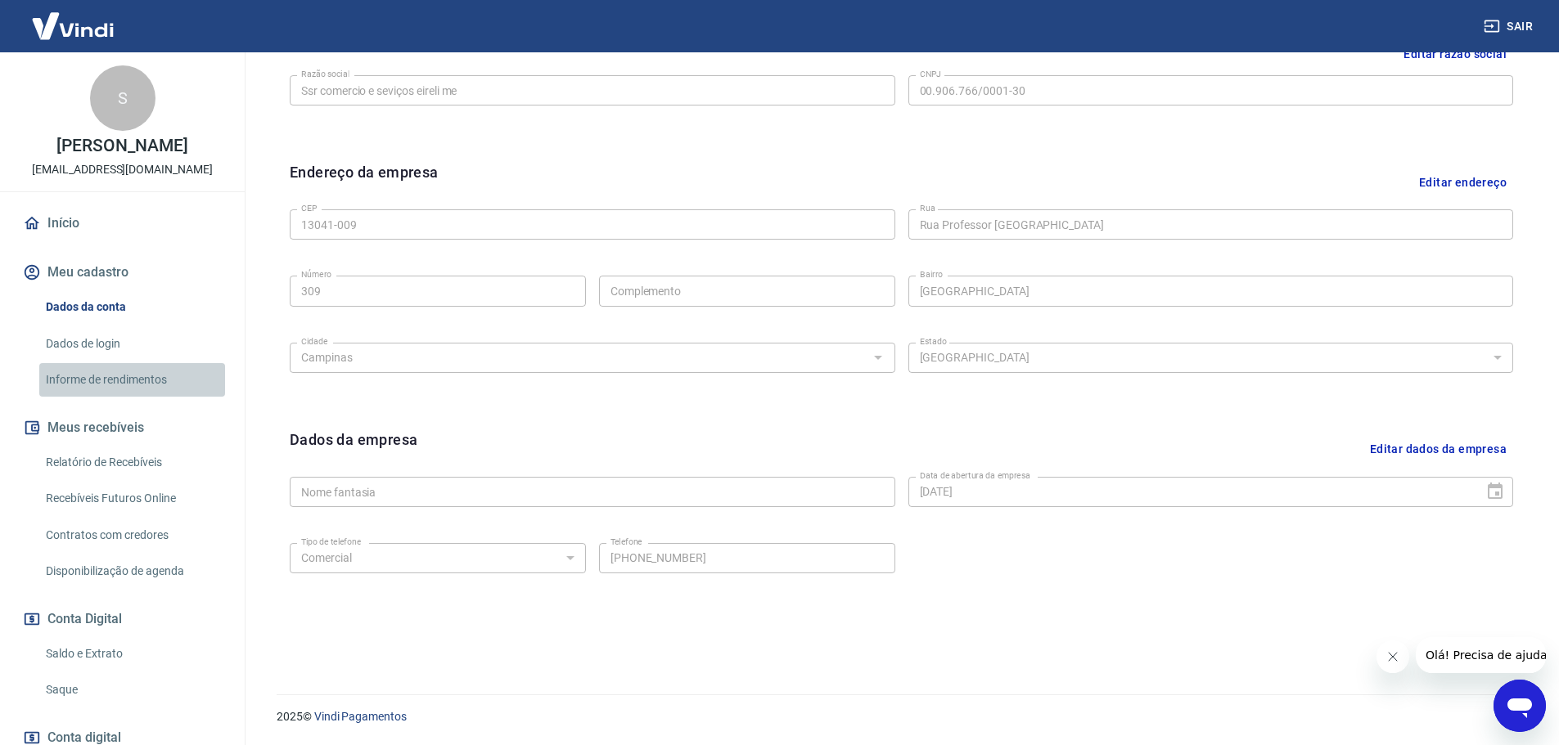
click at [135, 371] on link "Informe de rendimentos" at bounding box center [132, 380] width 186 height 34
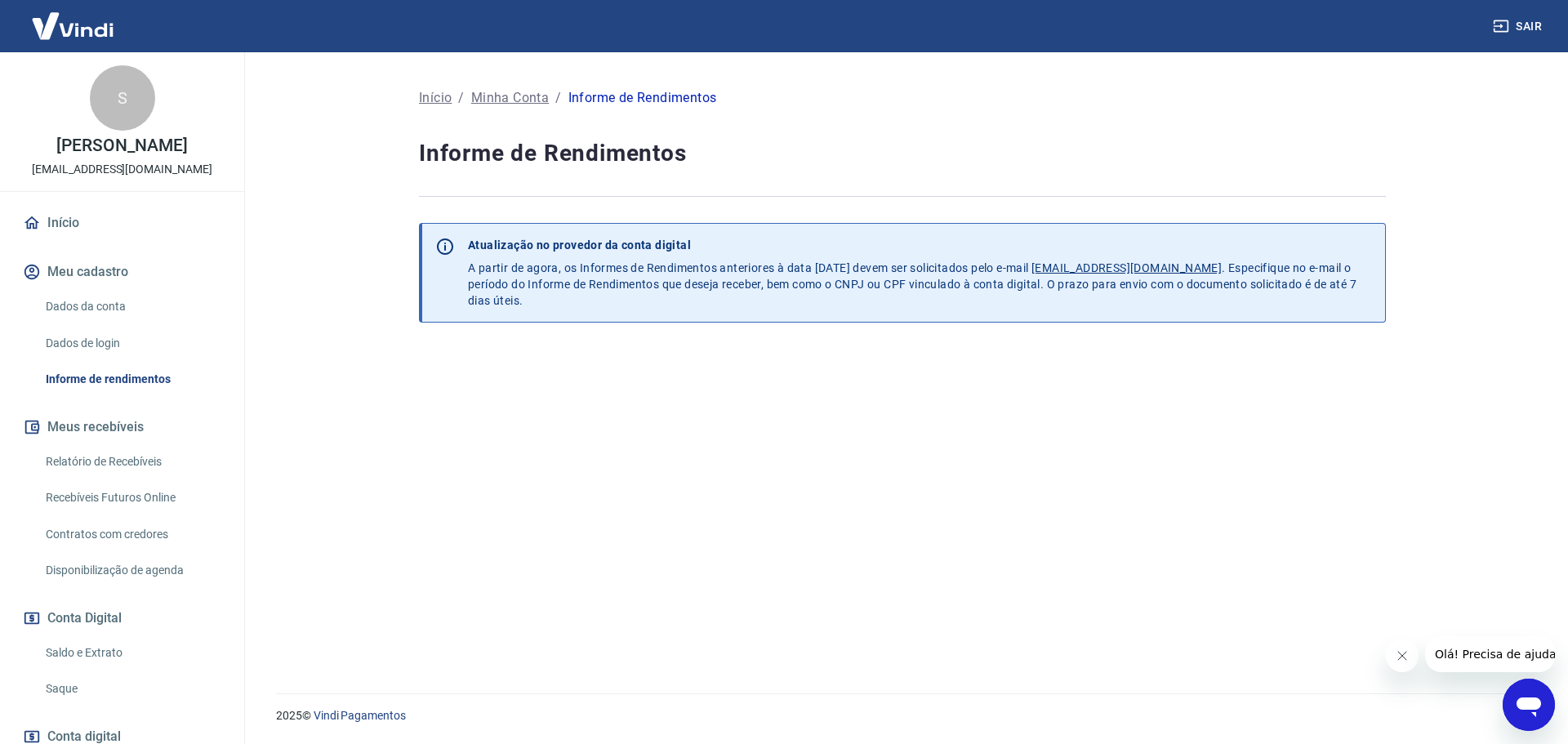
click at [129, 349] on link "Dados de login" at bounding box center [132, 344] width 186 height 34
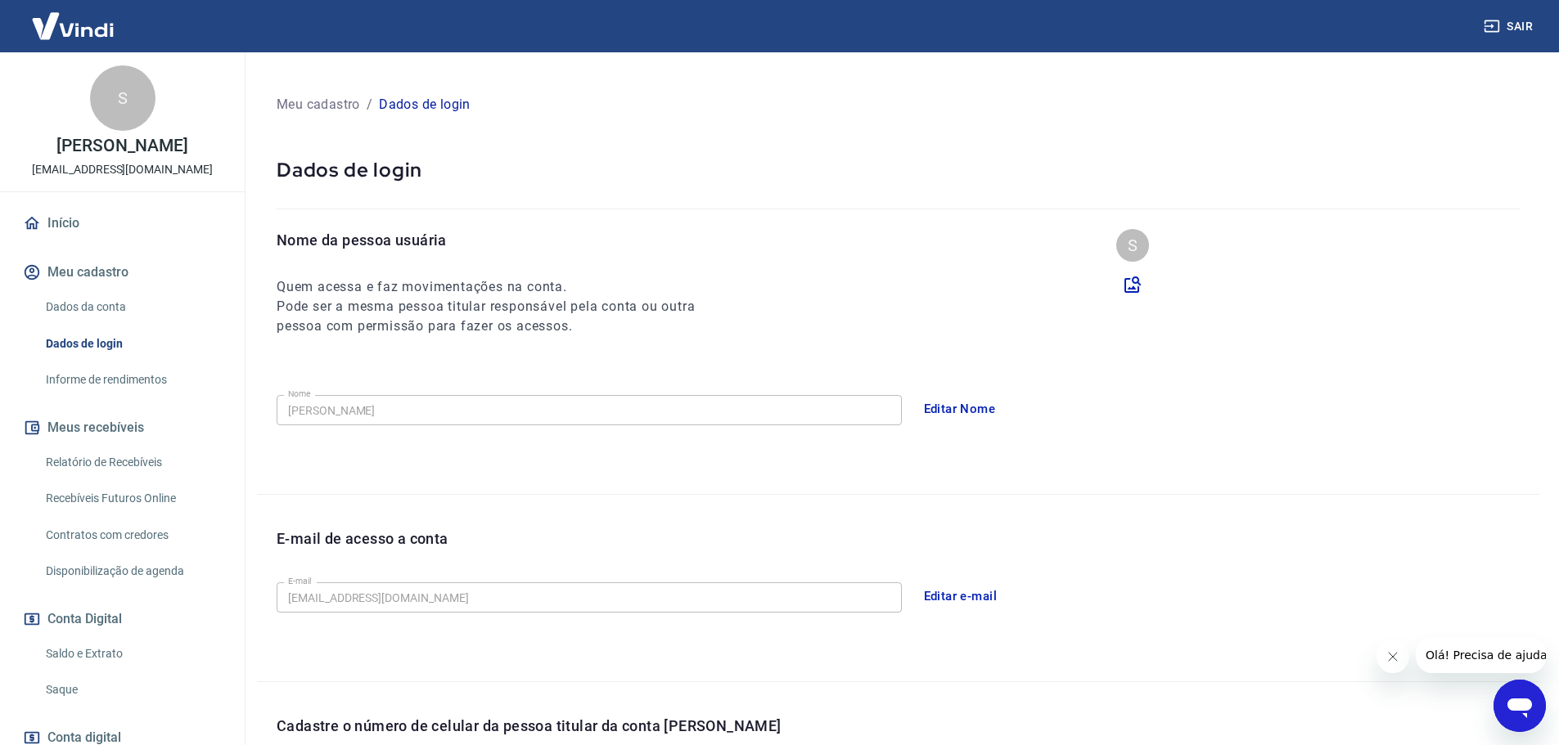
click at [120, 307] on link "Dados da conta" at bounding box center [132, 307] width 186 height 34
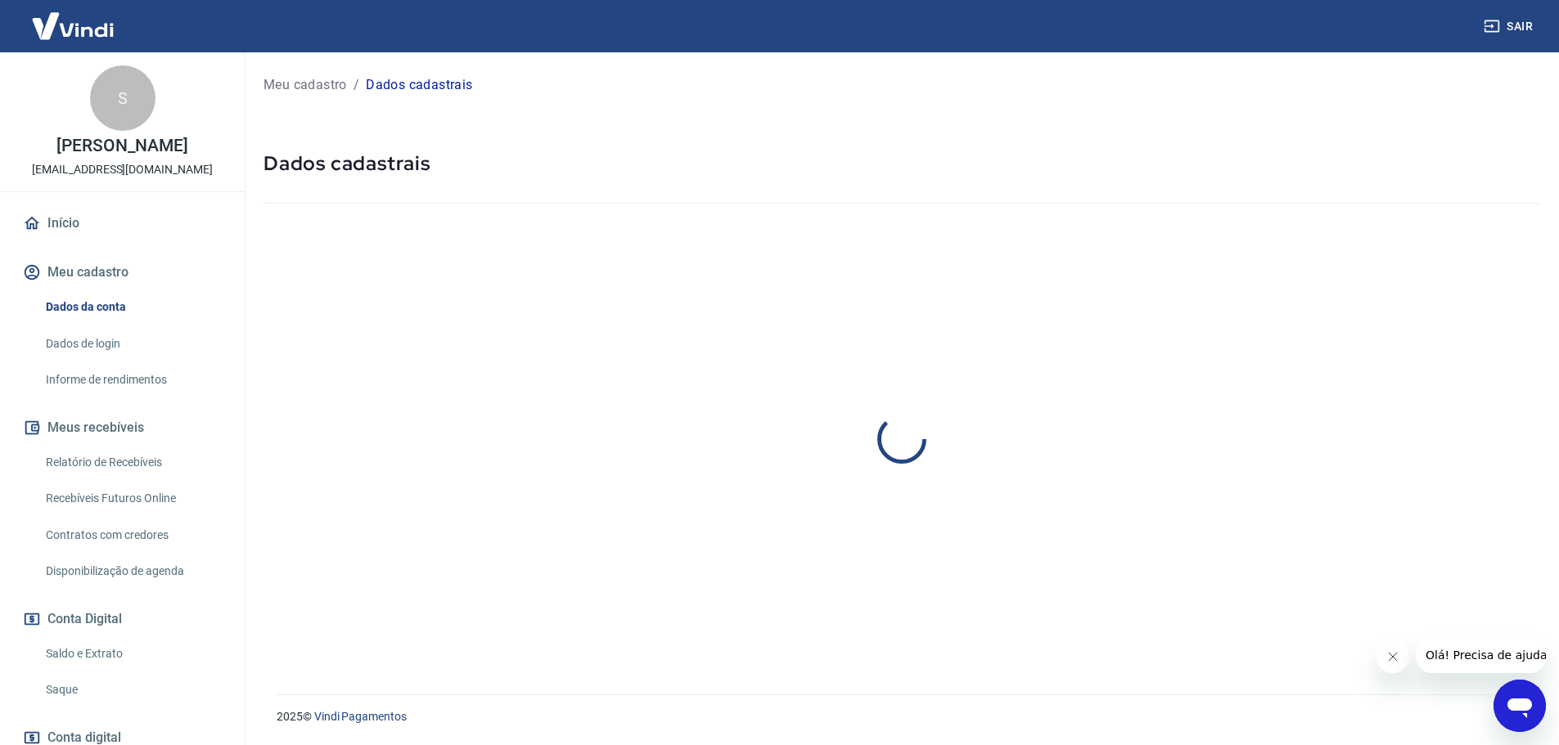
select select "SP"
select select "business"
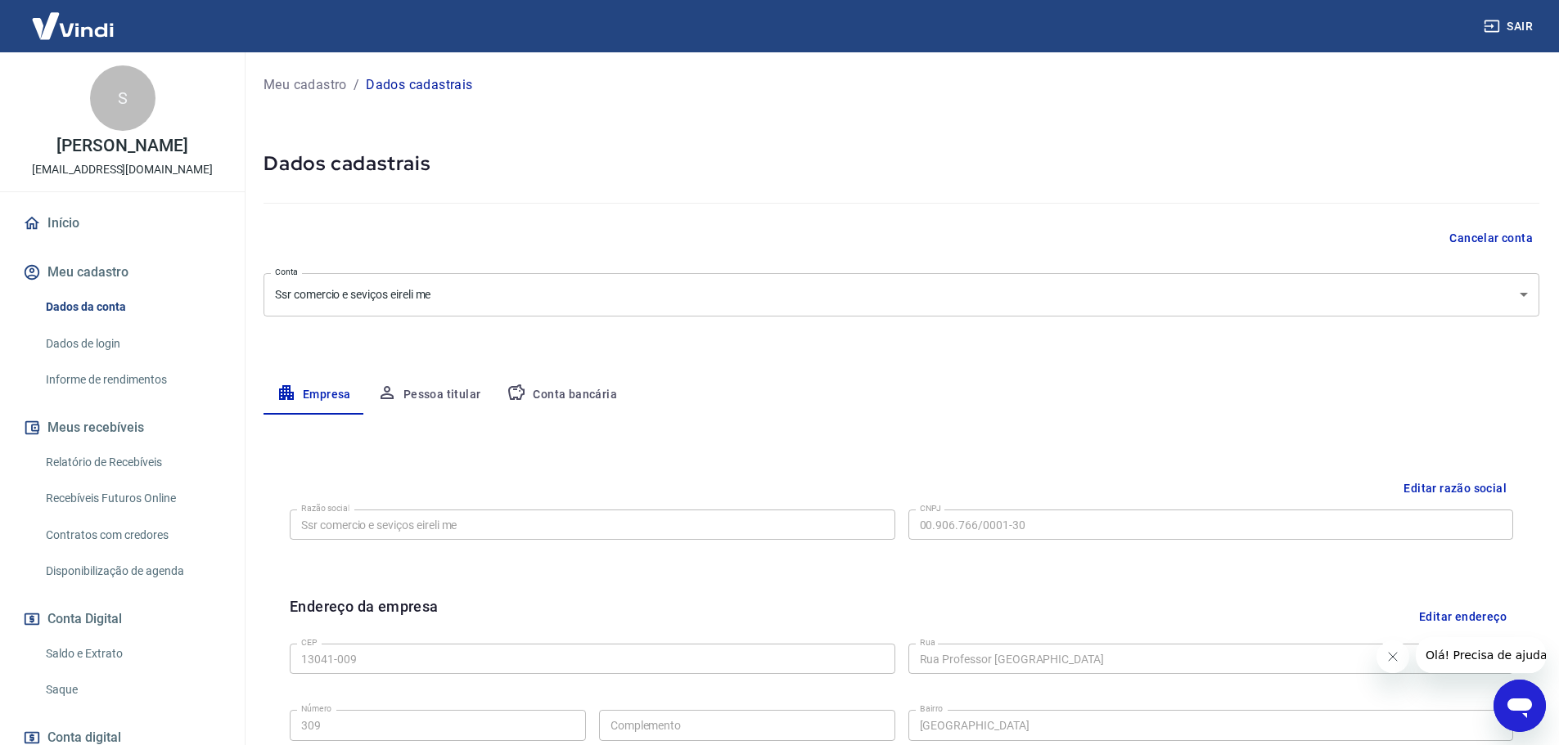
click at [106, 455] on link "Relatório de Recebíveis" at bounding box center [132, 463] width 186 height 34
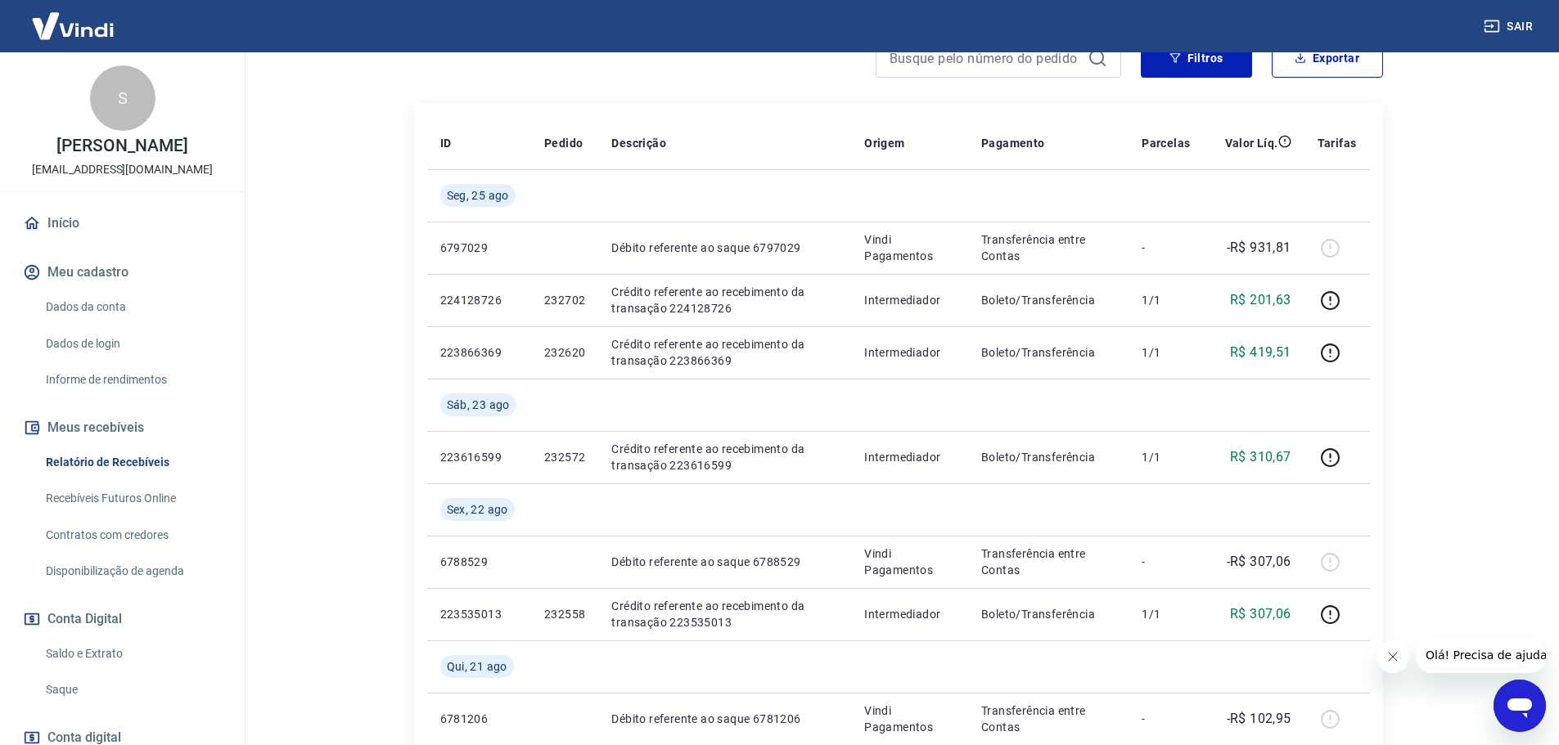
scroll to position [757, 0]
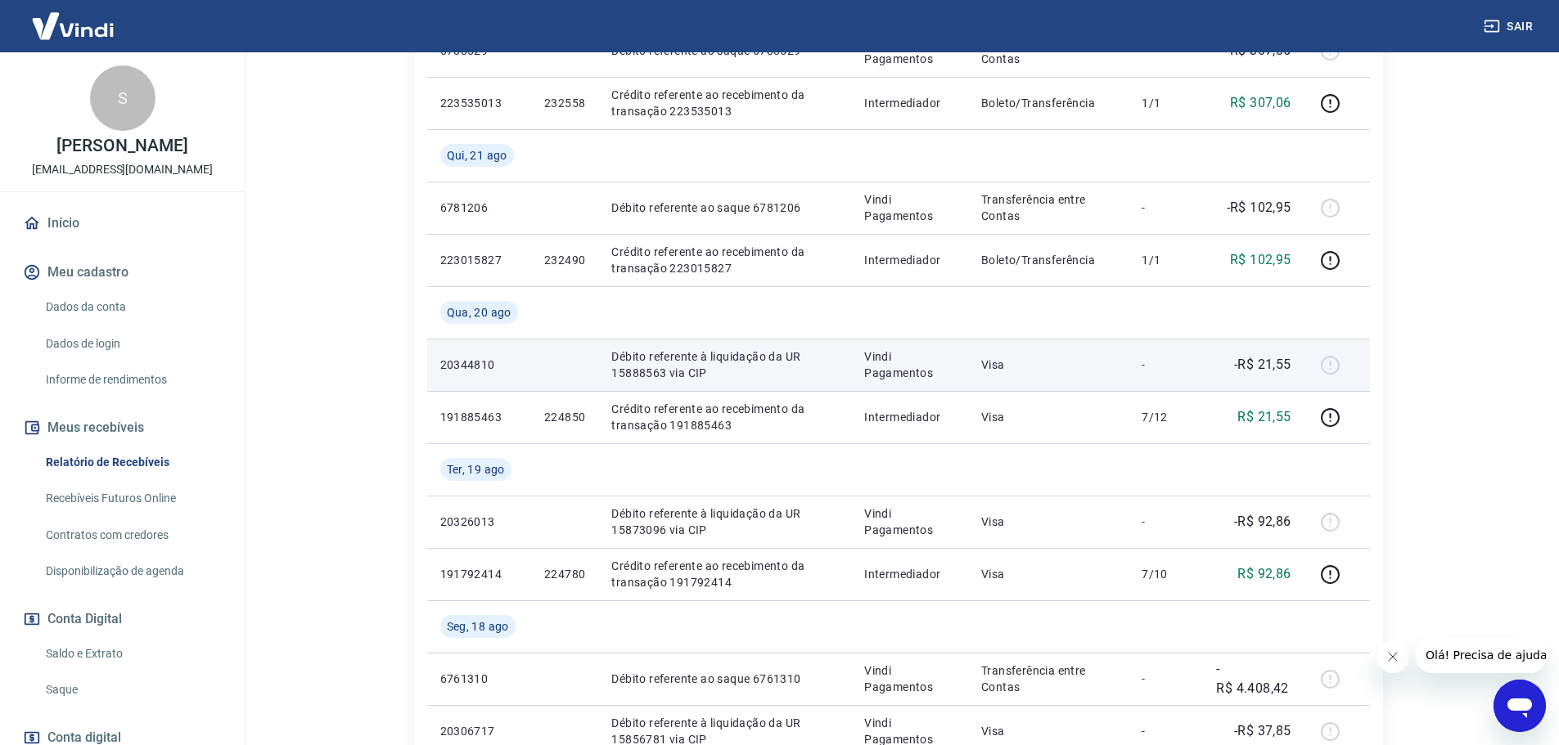
click at [1108, 341] on td "Visa" at bounding box center [1048, 365] width 160 height 52
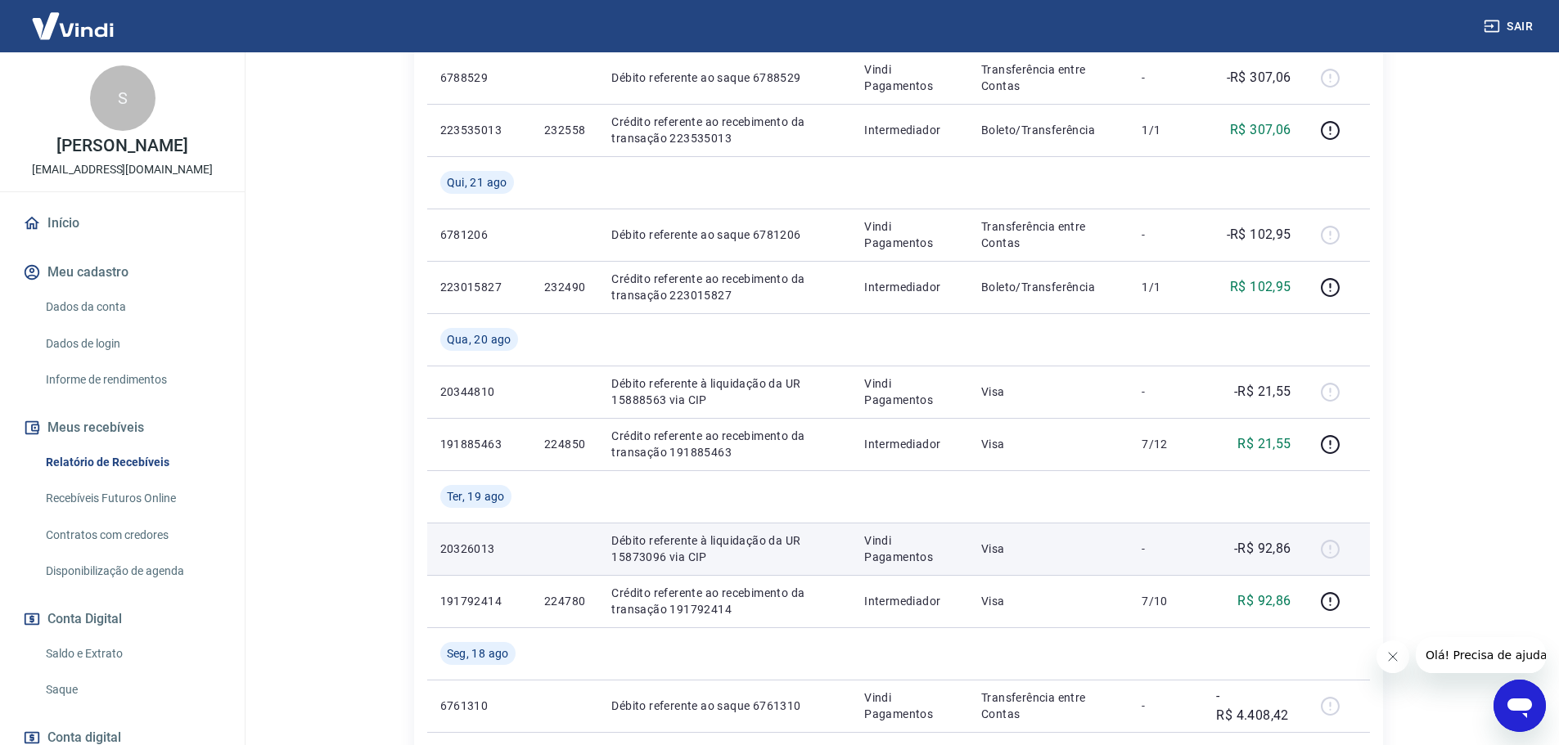
scroll to position [736, 0]
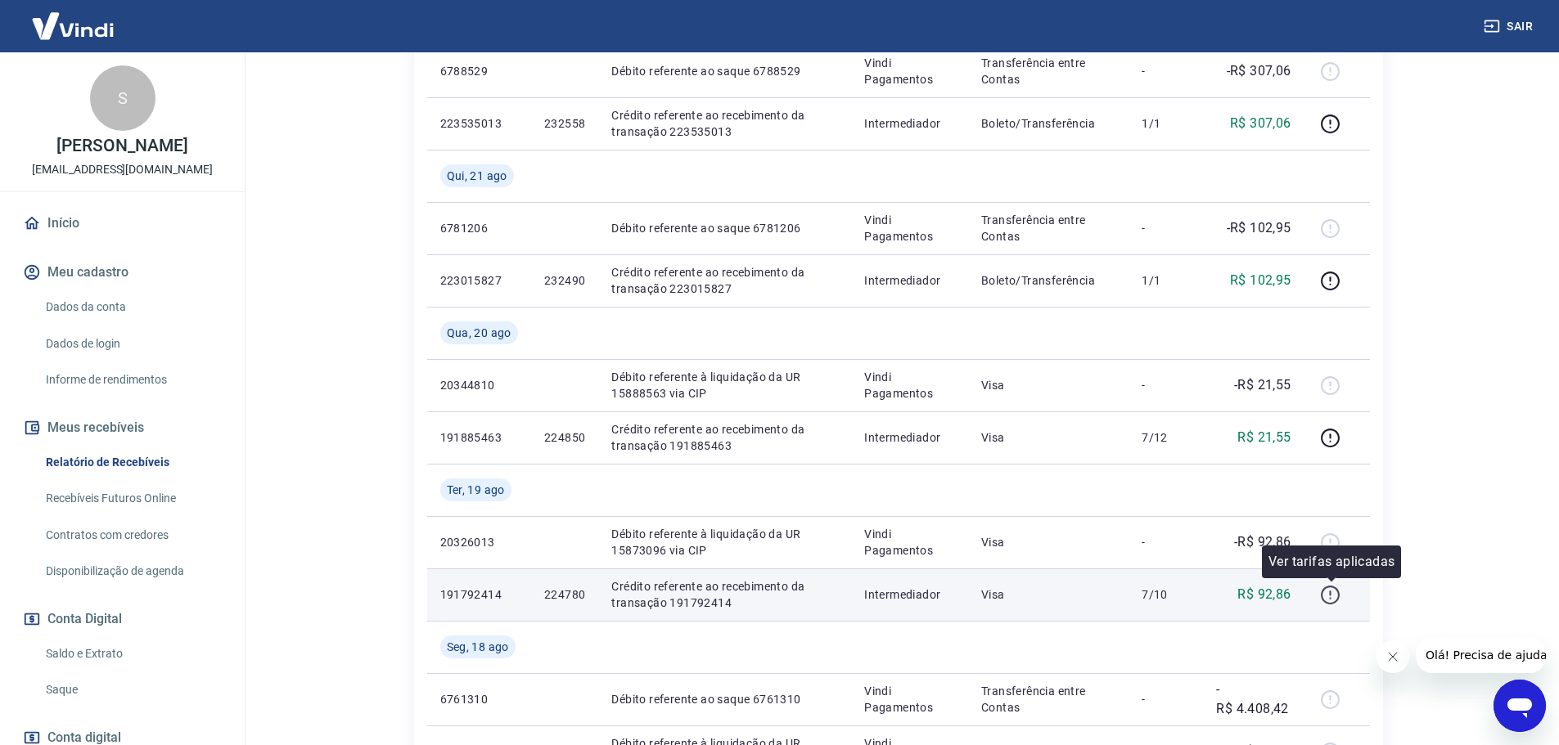
click at [1325, 596] on icon "button" at bounding box center [1330, 595] width 20 height 20
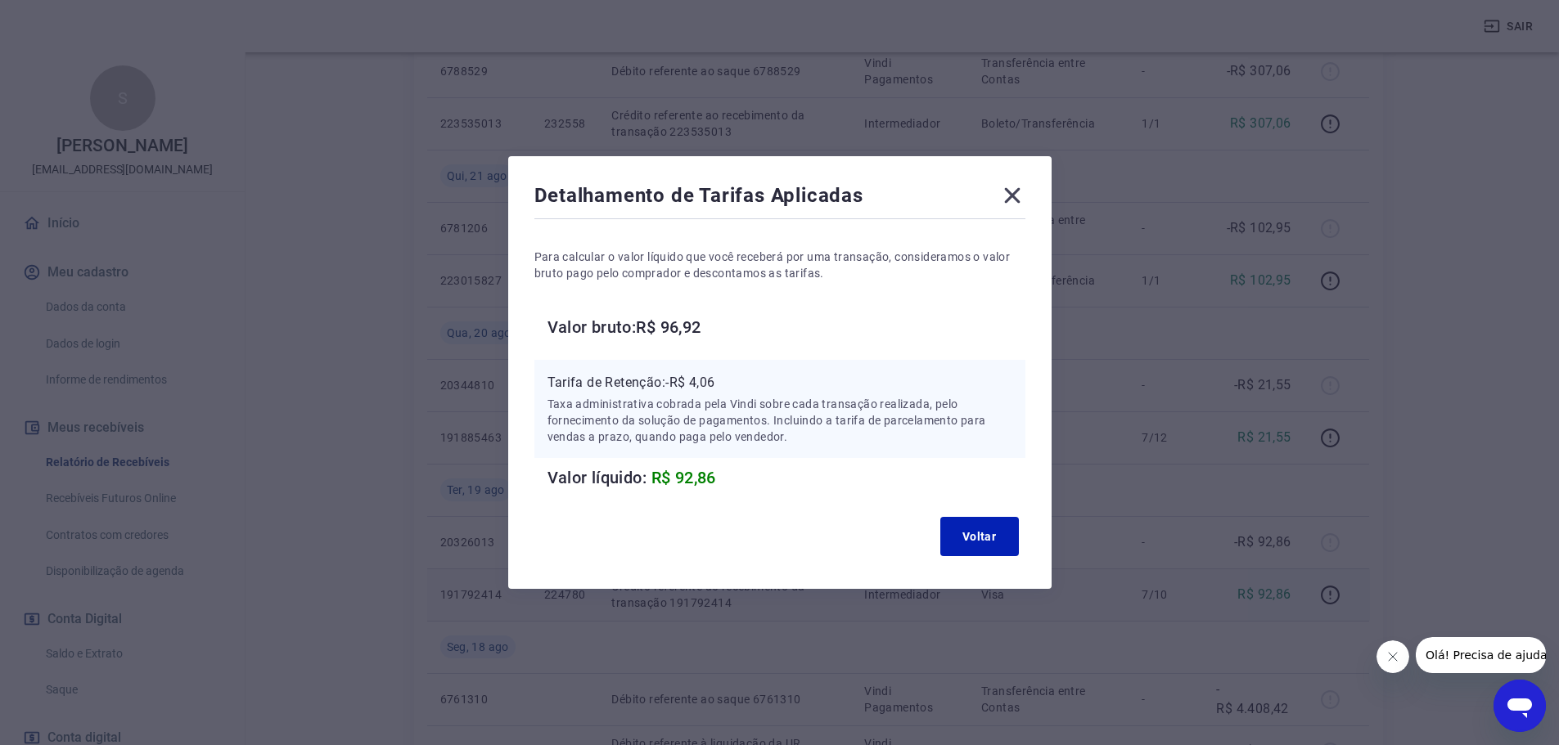
click at [580, 263] on p "Para calcular o valor líquido que você receberá por uma transação, consideramos…" at bounding box center [779, 265] width 491 height 33
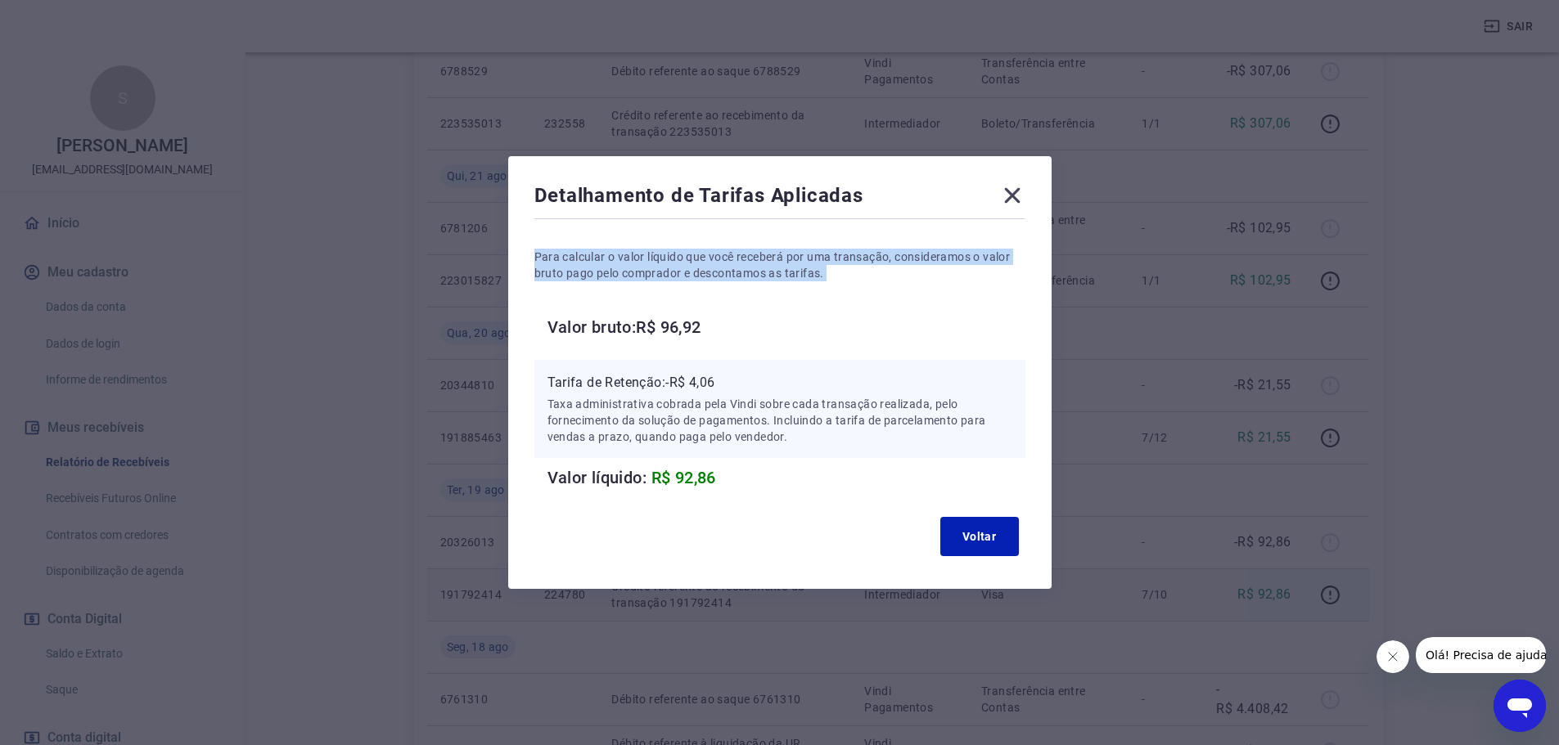
click at [580, 263] on p "Para calcular o valor líquido que você receberá por uma transação, consideramos…" at bounding box center [779, 265] width 491 height 33
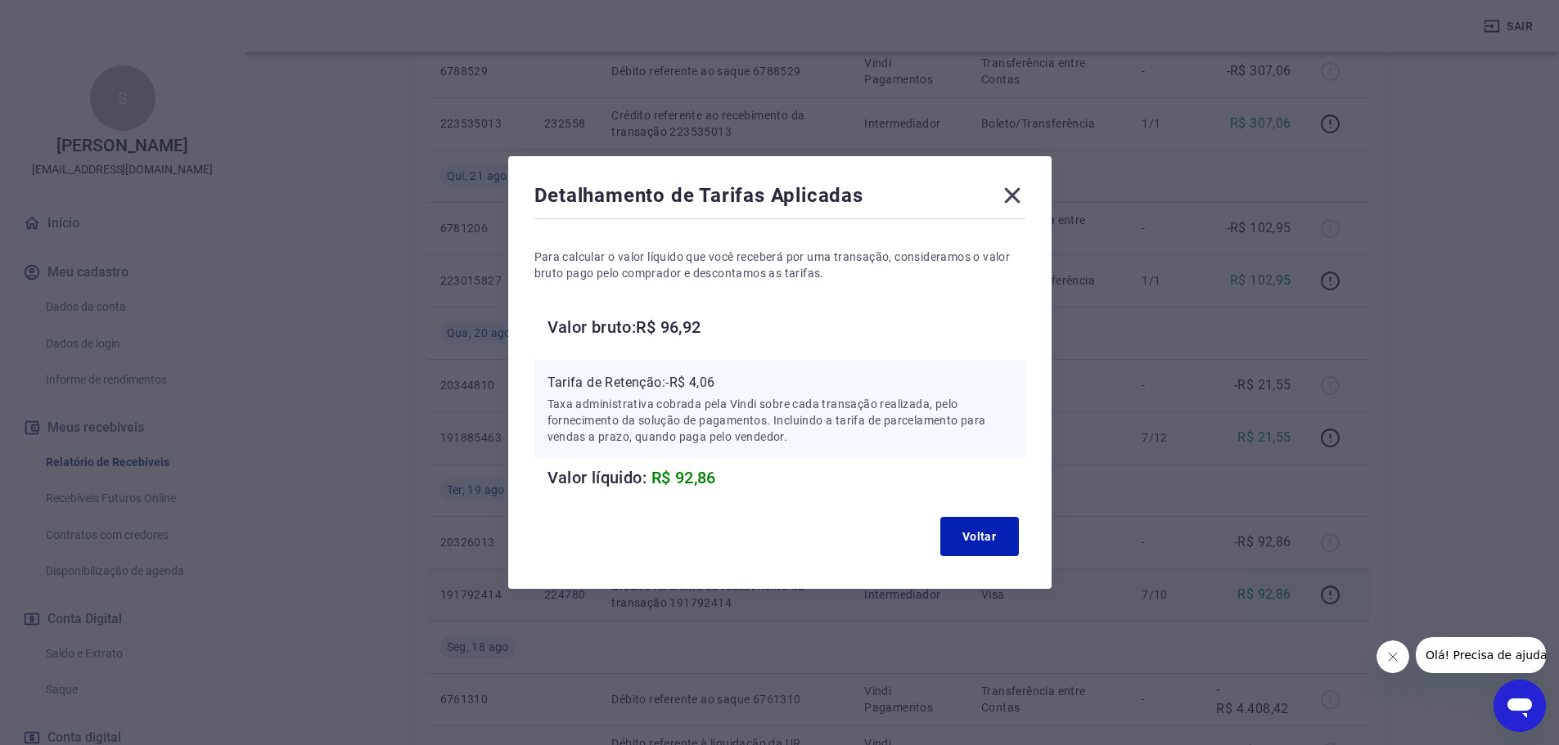
click at [774, 380] on p "Tarifa de Retenção: -R$ 4,06" at bounding box center [779, 383] width 465 height 20
click at [977, 543] on button "Voltar" at bounding box center [979, 536] width 79 height 39
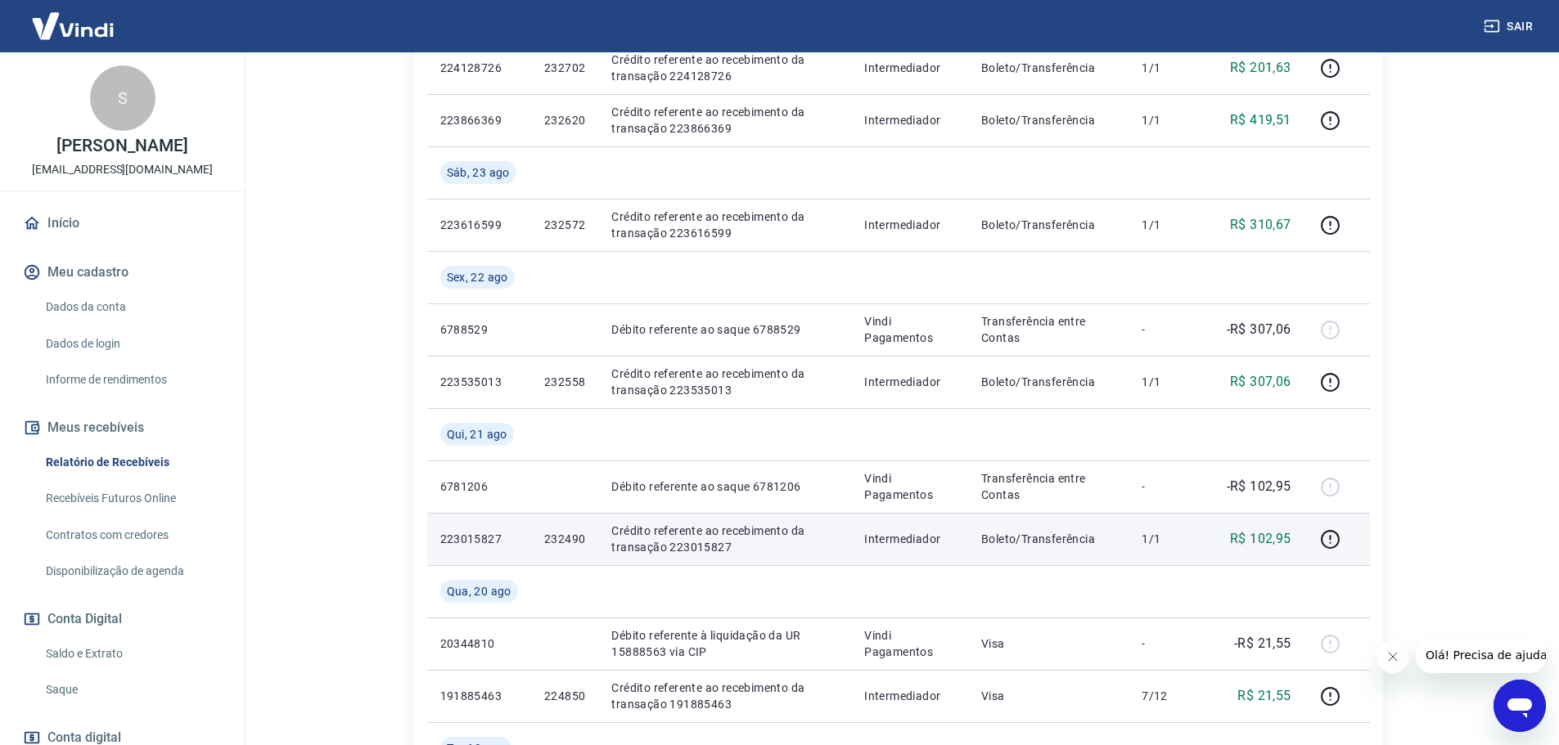
scroll to position [573, 0]
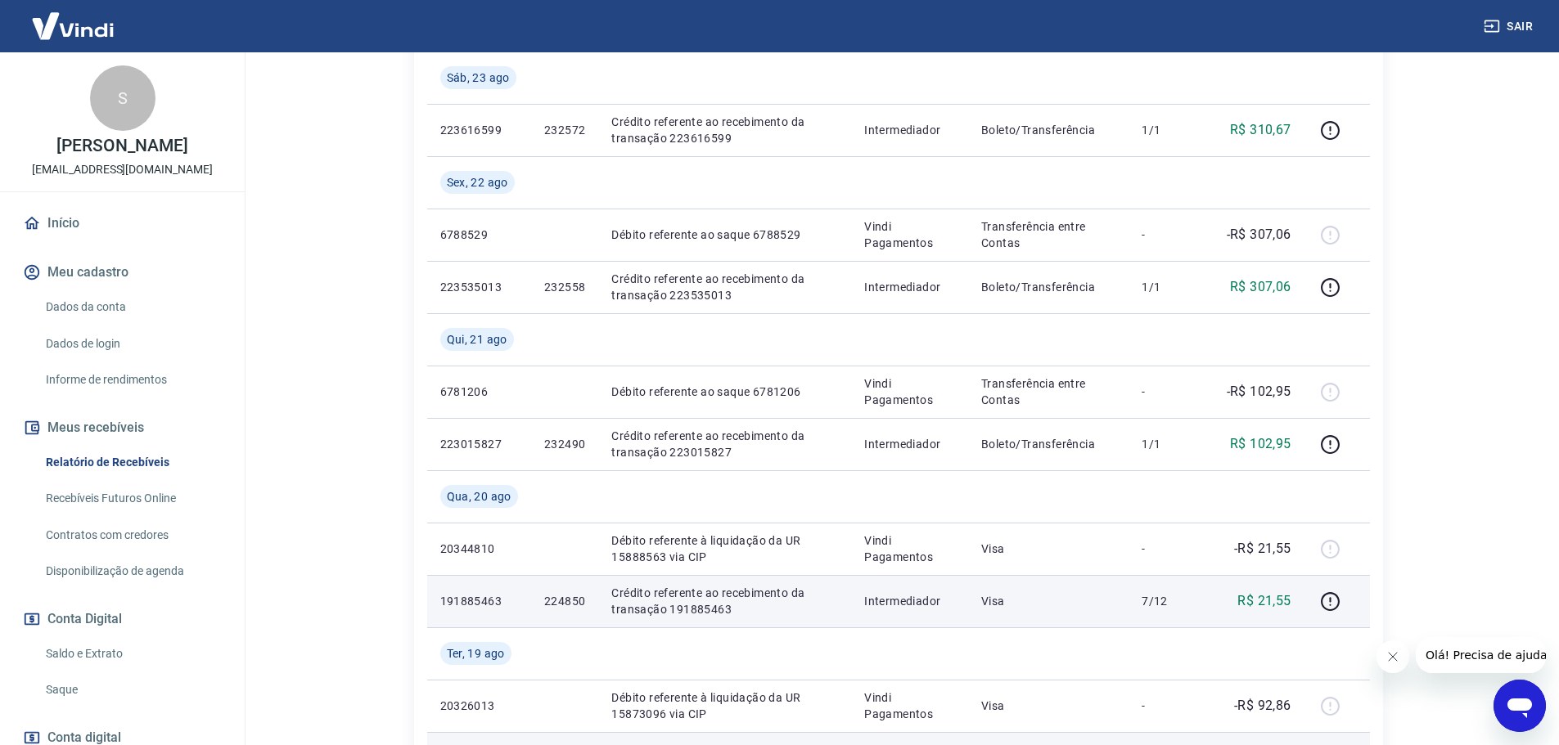
click at [550, 604] on p "224850" at bounding box center [564, 601] width 41 height 16
copy p "224850"
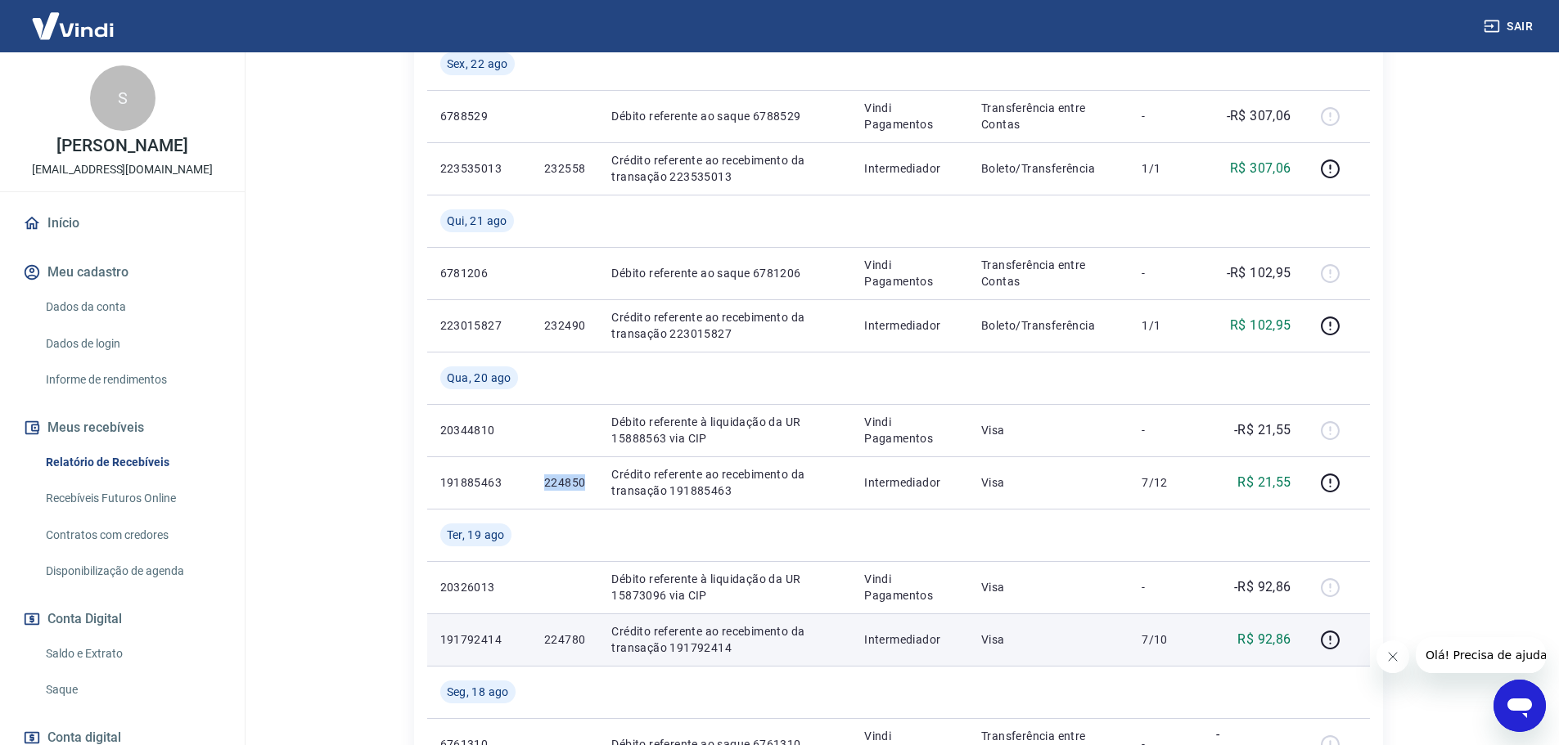
scroll to position [721, 0]
